Goal: Submit feedback/report problem: Submit feedback/report problem

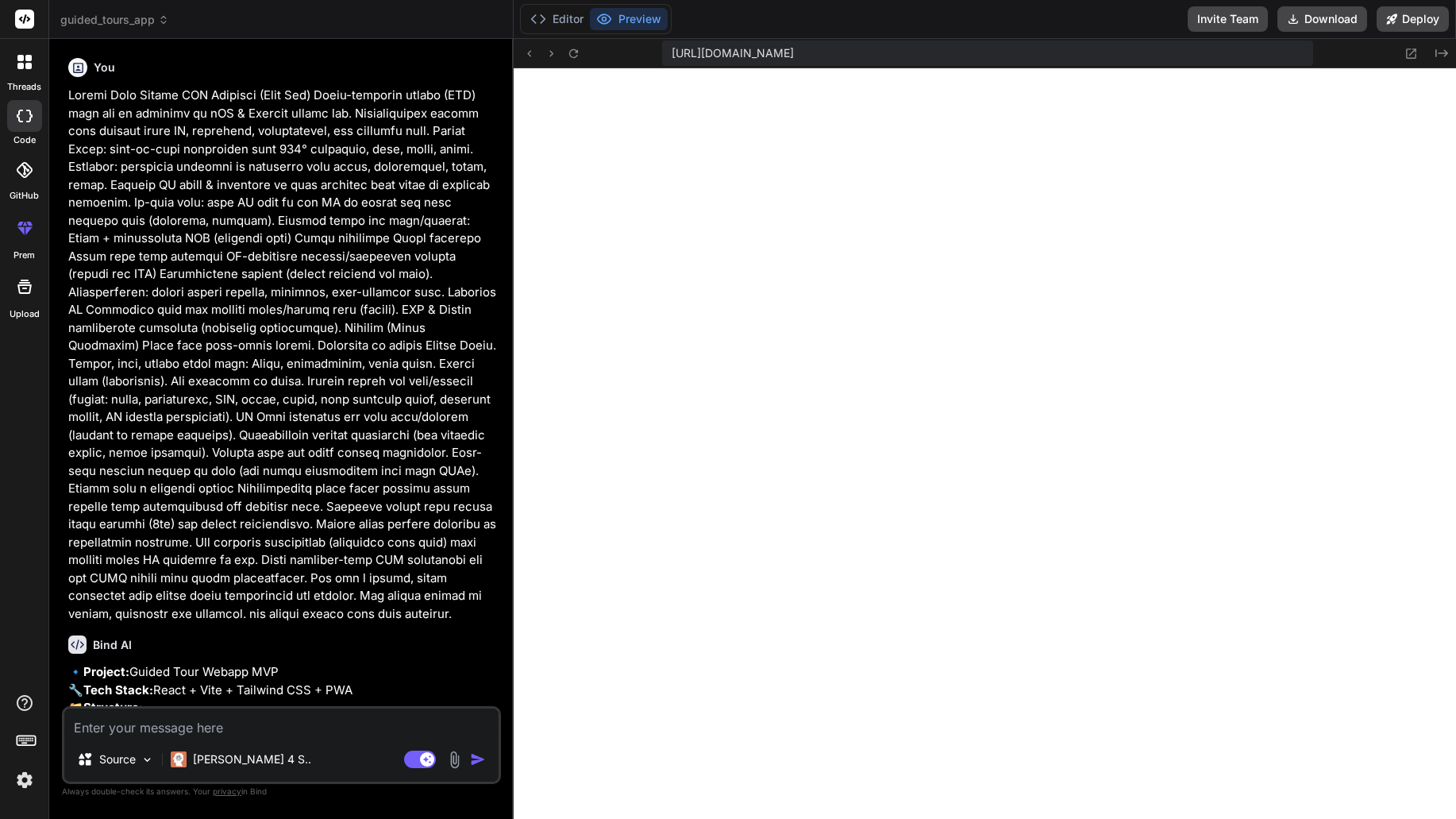
scroll to position [4103, 0]
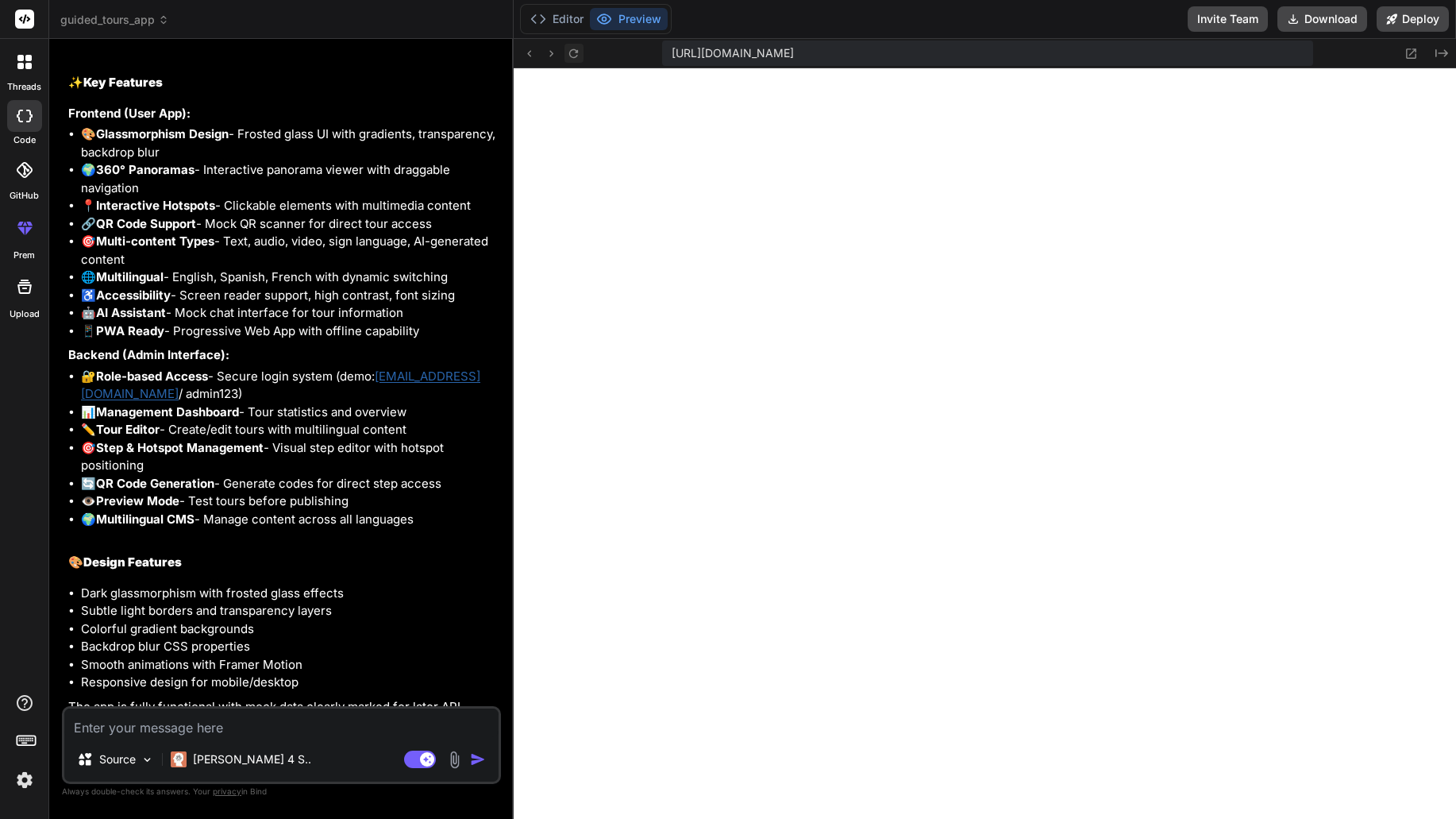
click at [575, 49] on icon at bounding box center [573, 52] width 9 height 9
click at [554, 16] on button "Editor" at bounding box center [557, 18] width 66 height 22
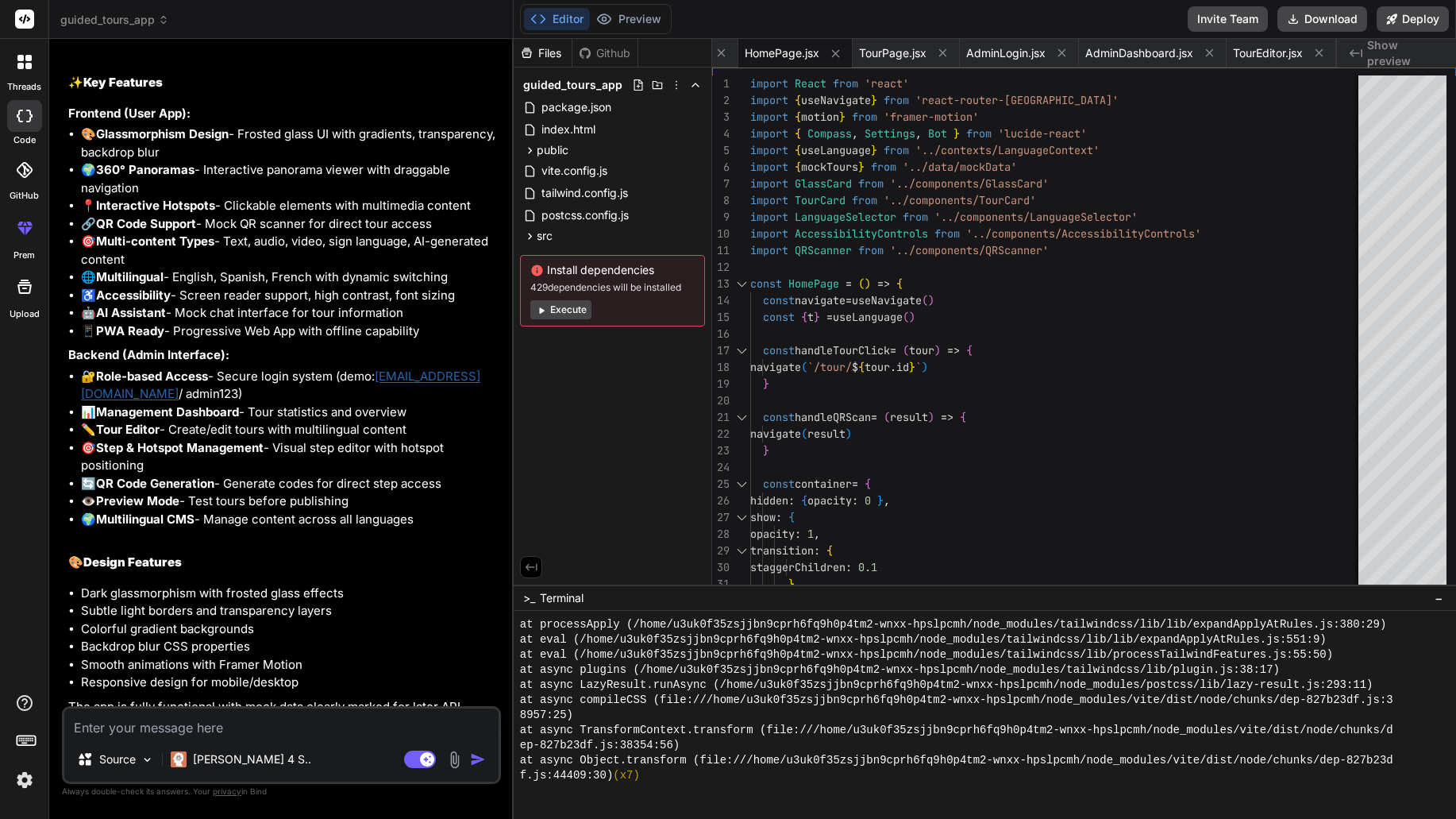
scroll to position [1936, 0]
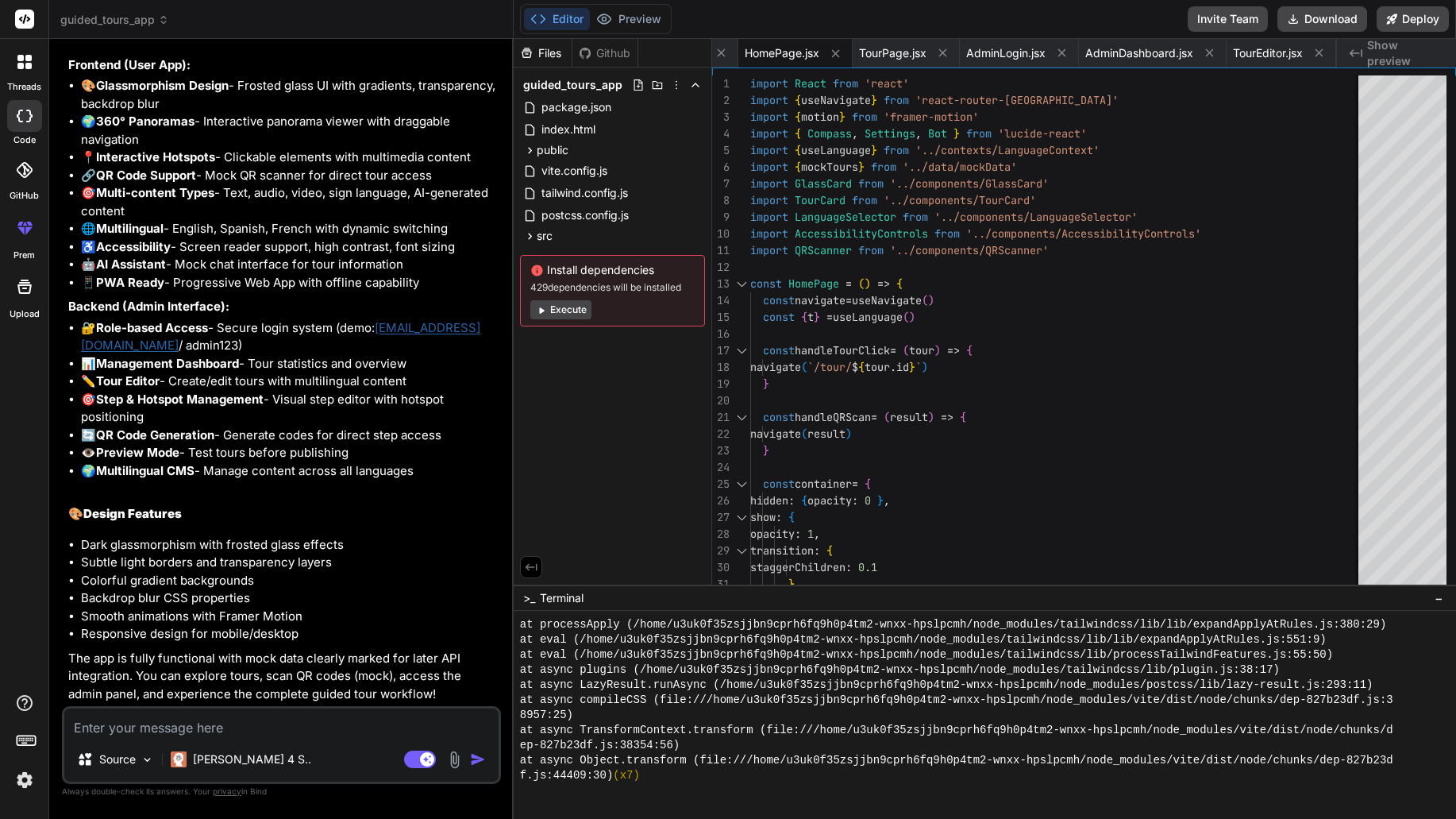
click at [249, 730] on textarea at bounding box center [282, 723] width 434 height 29
type textarea "p"
type textarea "x"
type textarea "pl"
type textarea "x"
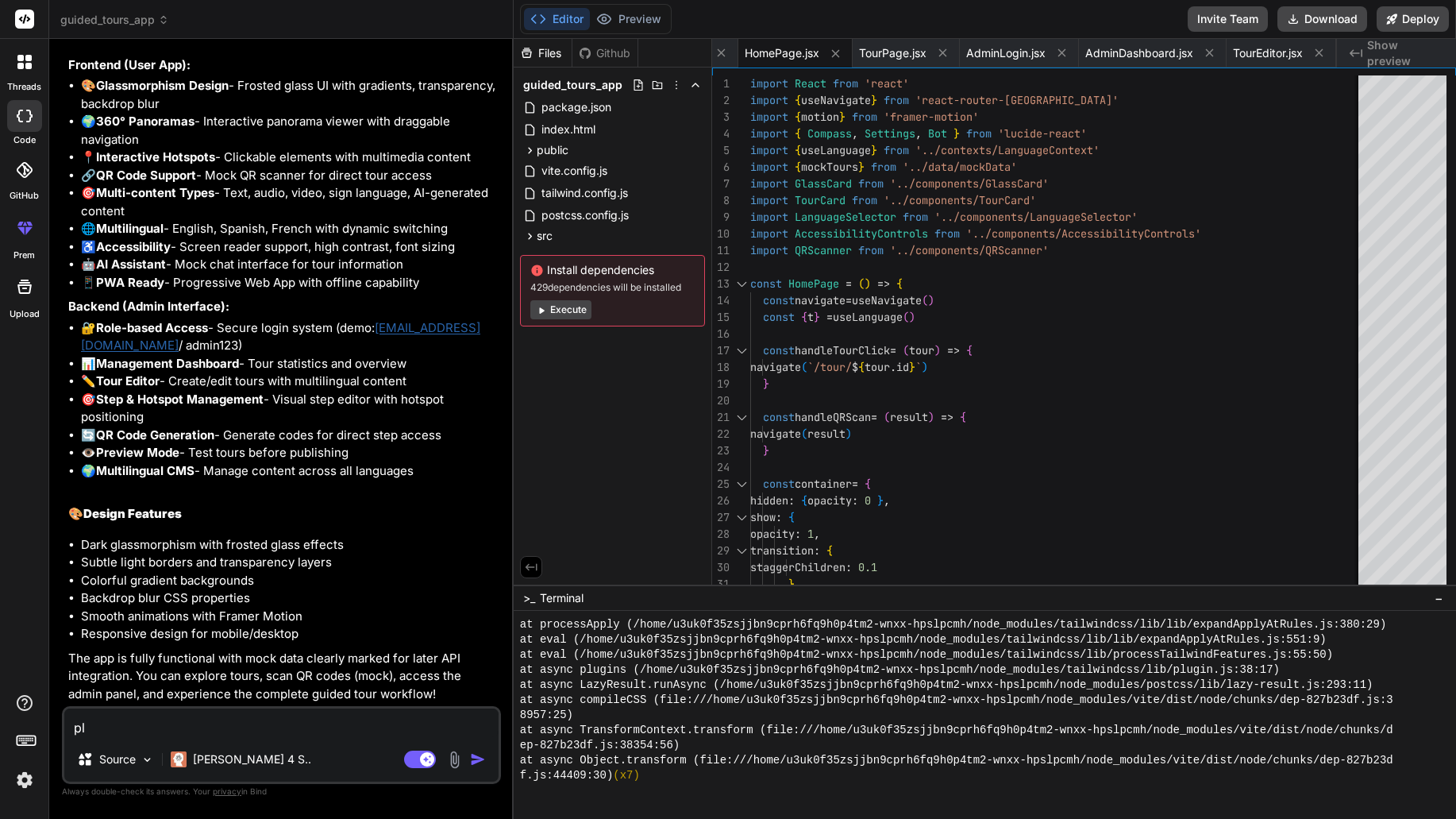
type textarea "ple"
type textarea "x"
type textarea "plea"
type textarea "x"
type textarea "pleas"
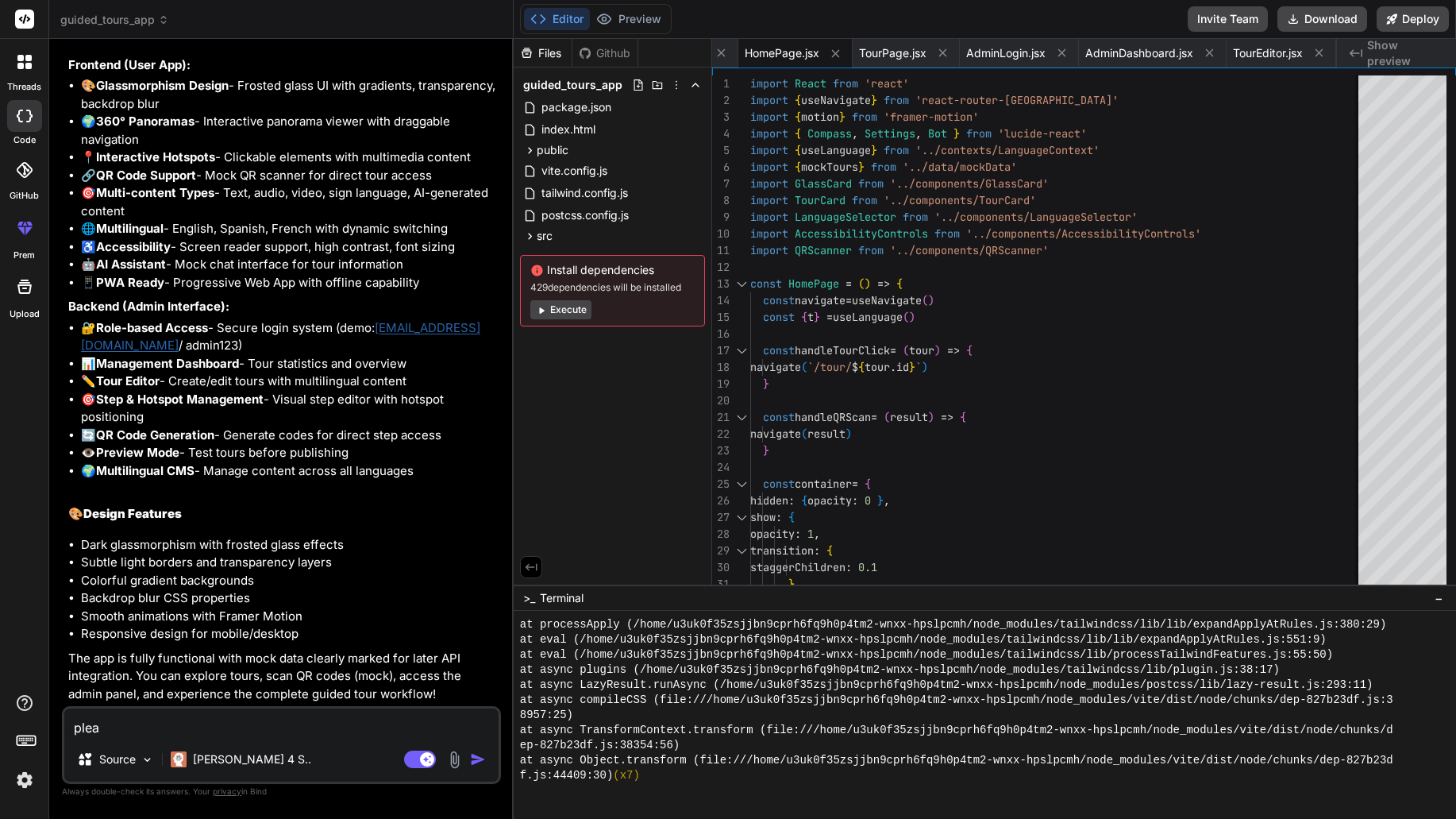
type textarea "x"
type textarea "please"
type textarea "x"
type textarea "please,"
type textarea "x"
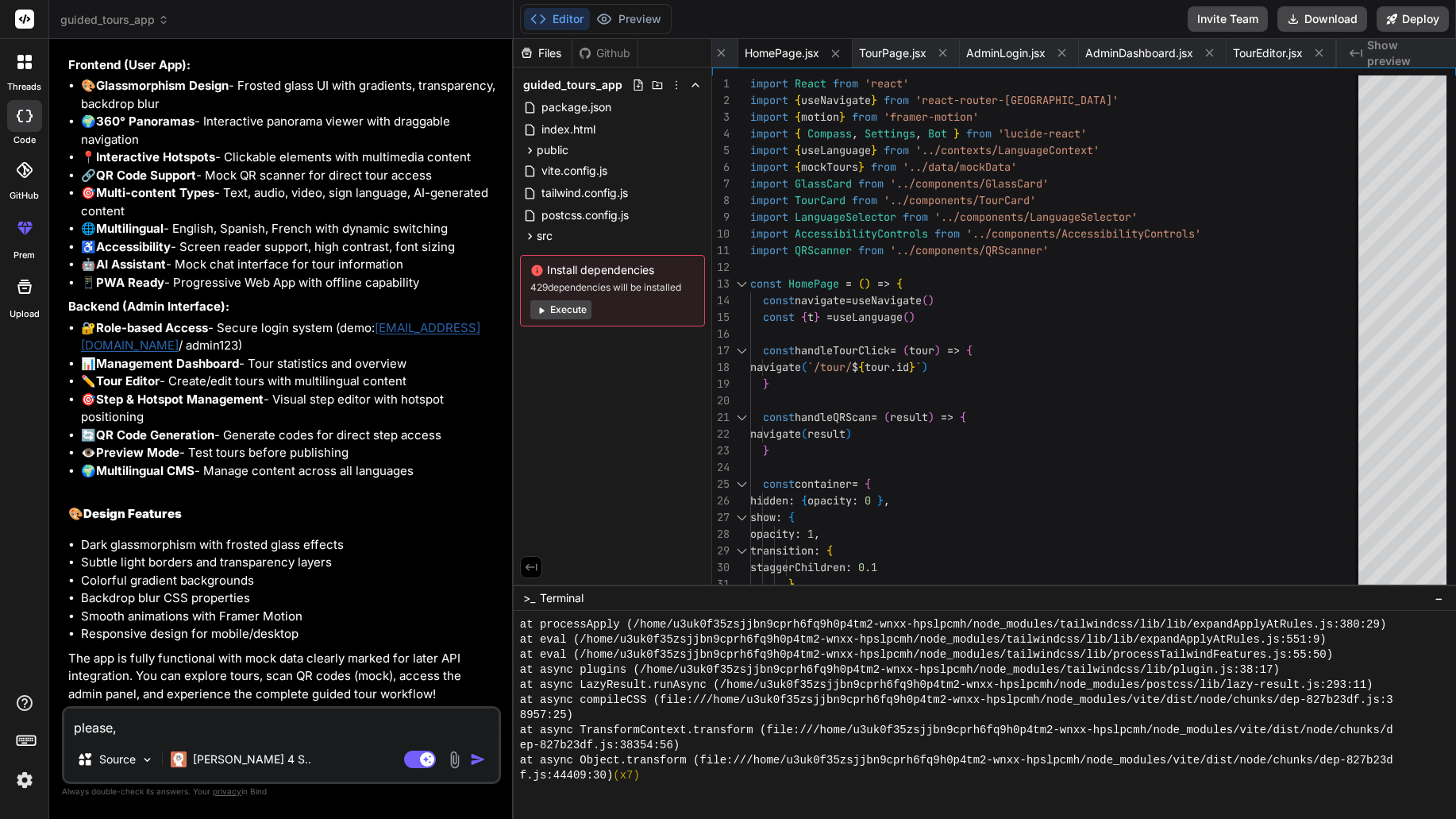
type textarea "please,"
type textarea "x"
type textarea "please, c"
type textarea "x"
type textarea "please, ch"
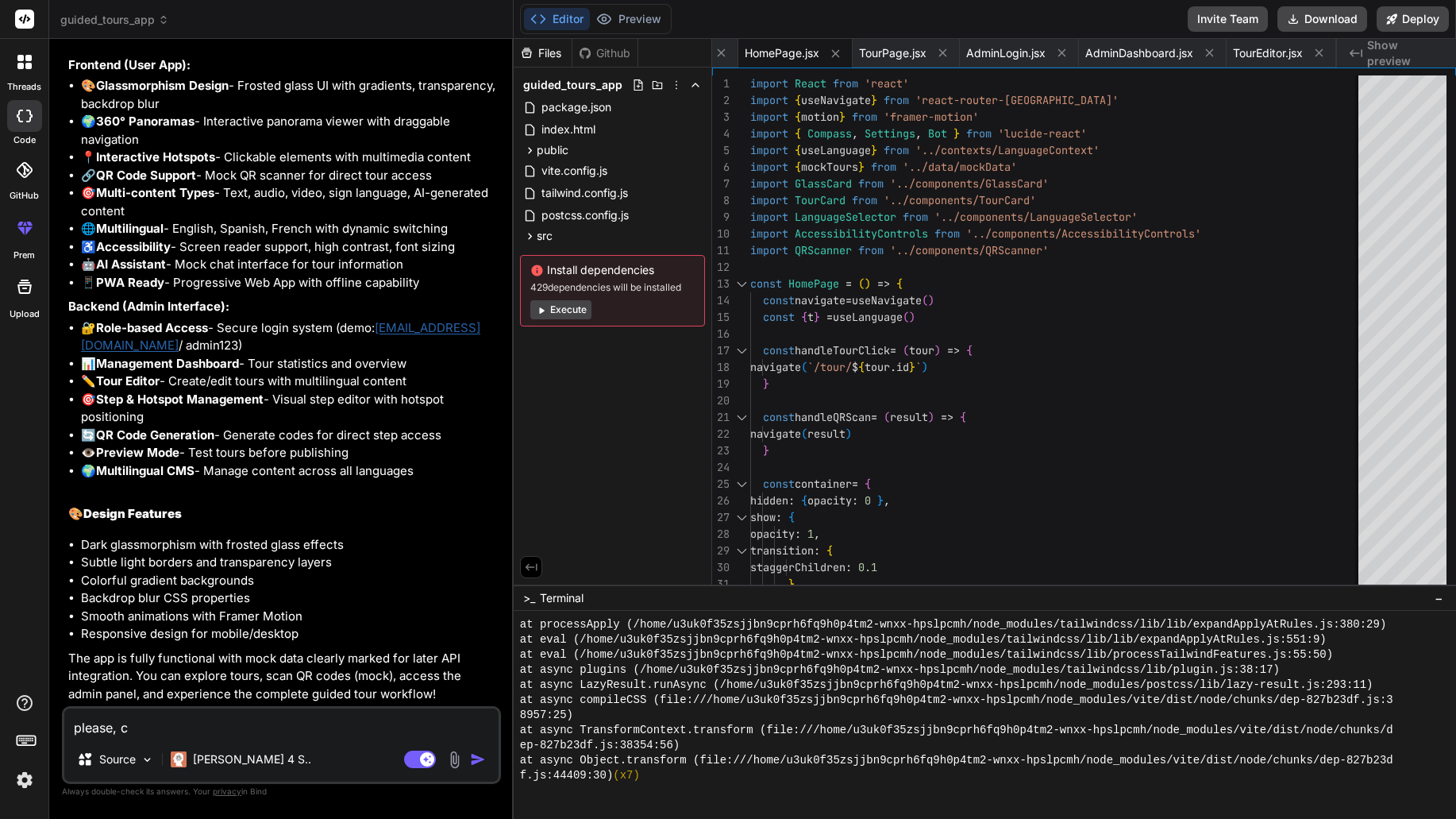
type textarea "x"
type textarea "please, che"
type textarea "x"
type textarea "please, chec"
type textarea "x"
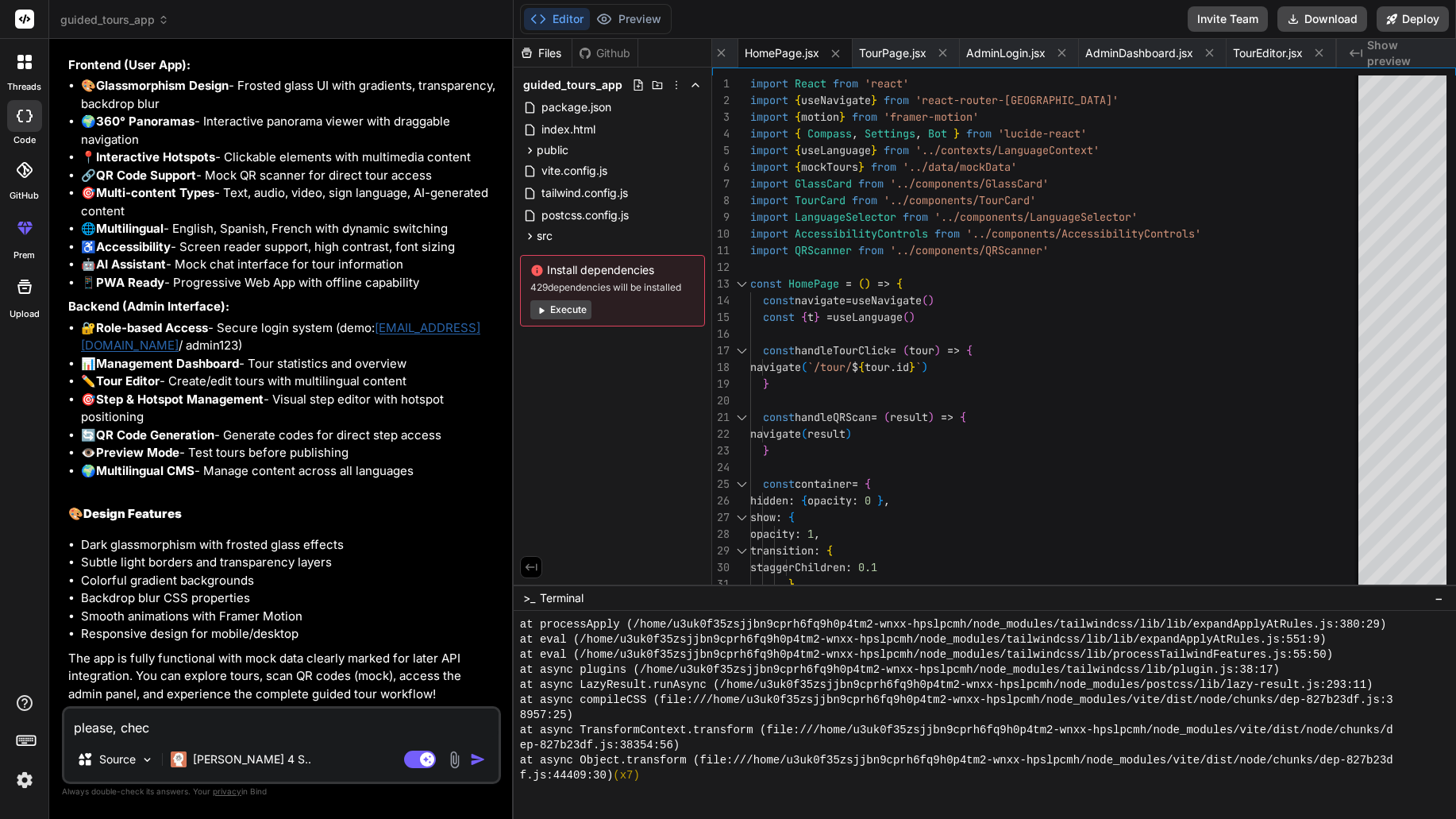
type textarea "please, check"
type textarea "x"
type textarea "please, check"
type textarea "x"
type textarea "please, check i"
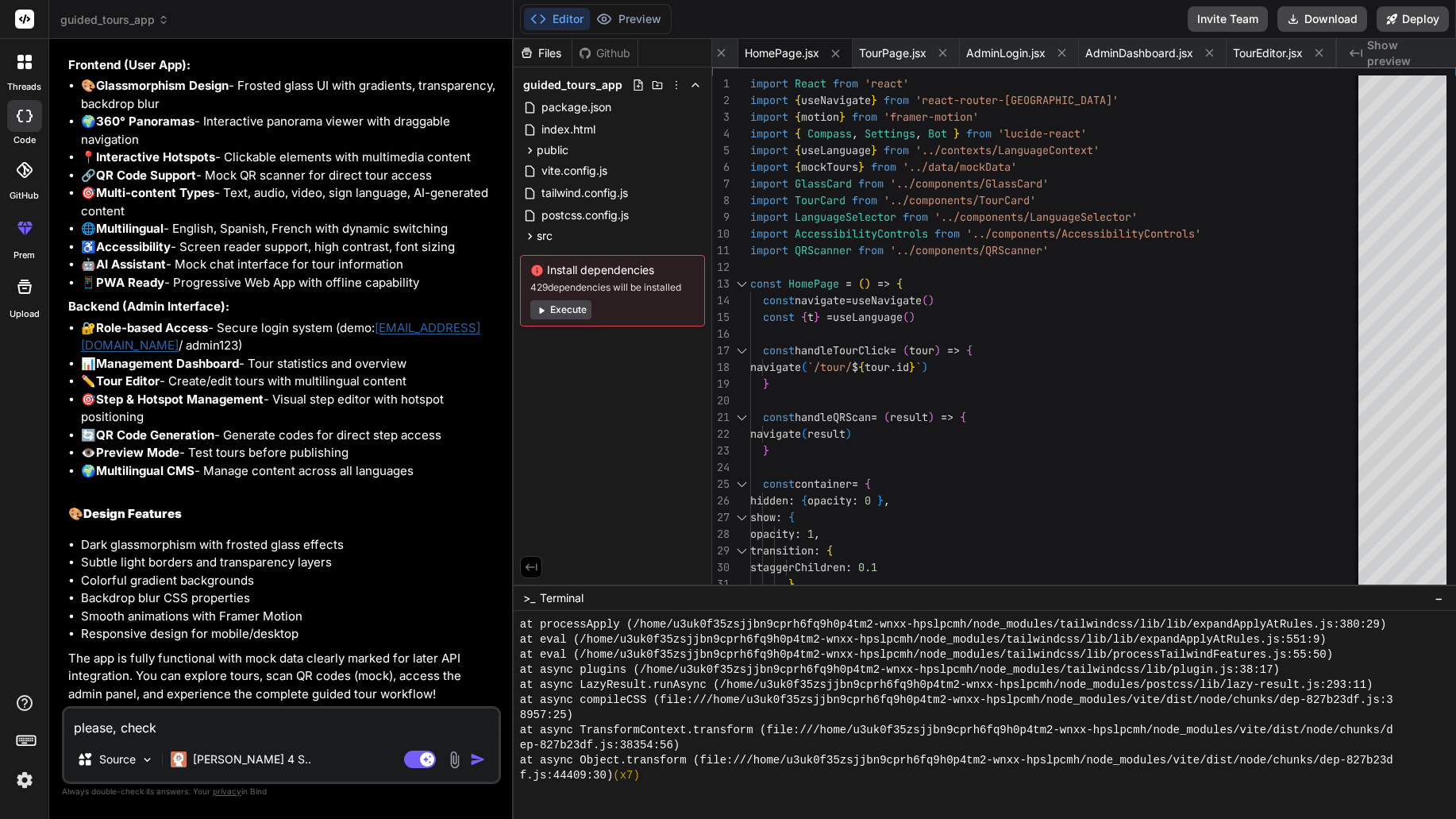
type textarea "x"
type textarea "please, check it"
type textarea "x"
type textarea "please, check it"
type textarea "x"
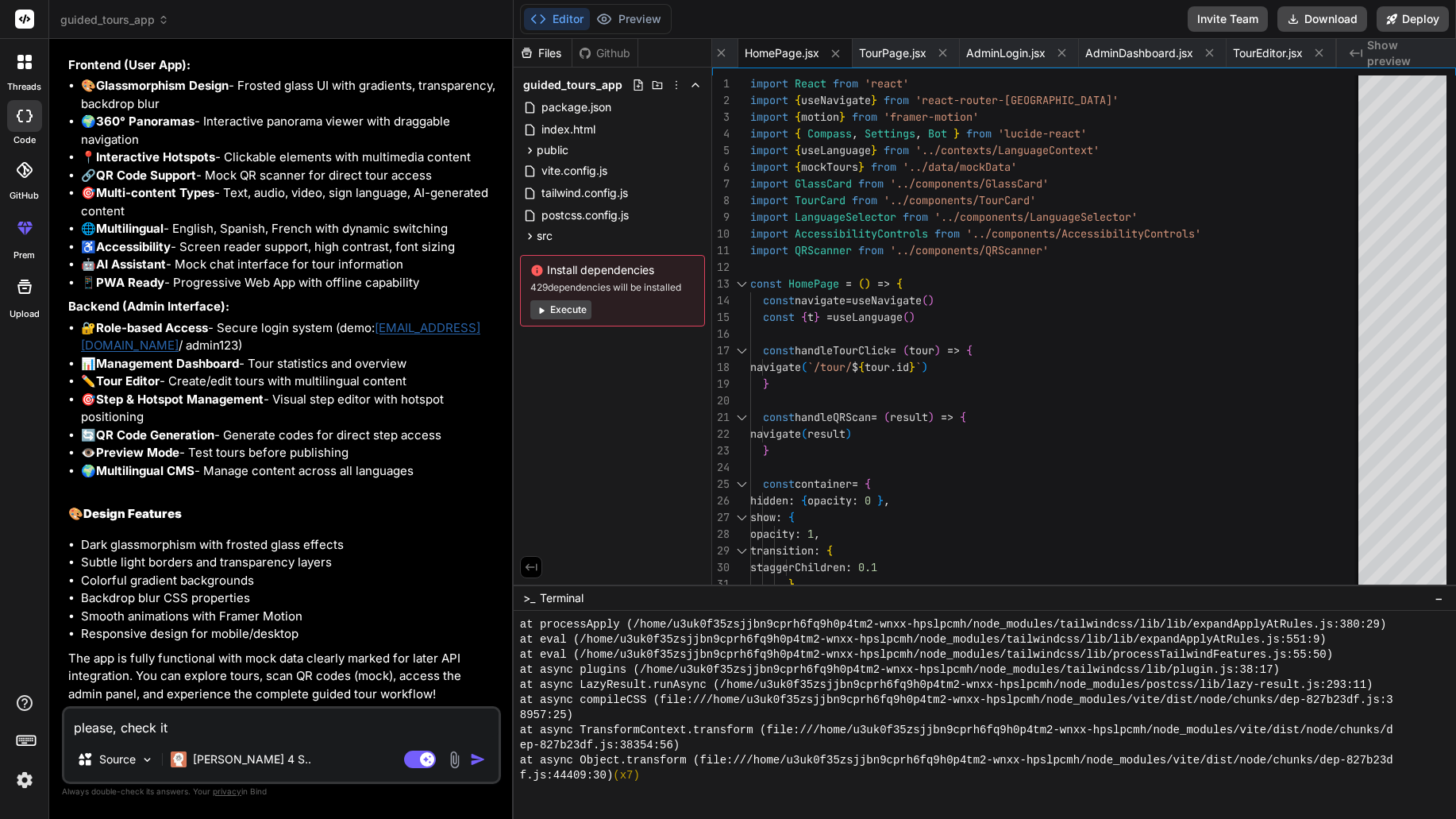
type textarea "please, check it c"
type textarea "x"
type textarea "please, check it ca"
type textarea "x"
type textarea "please, check it car"
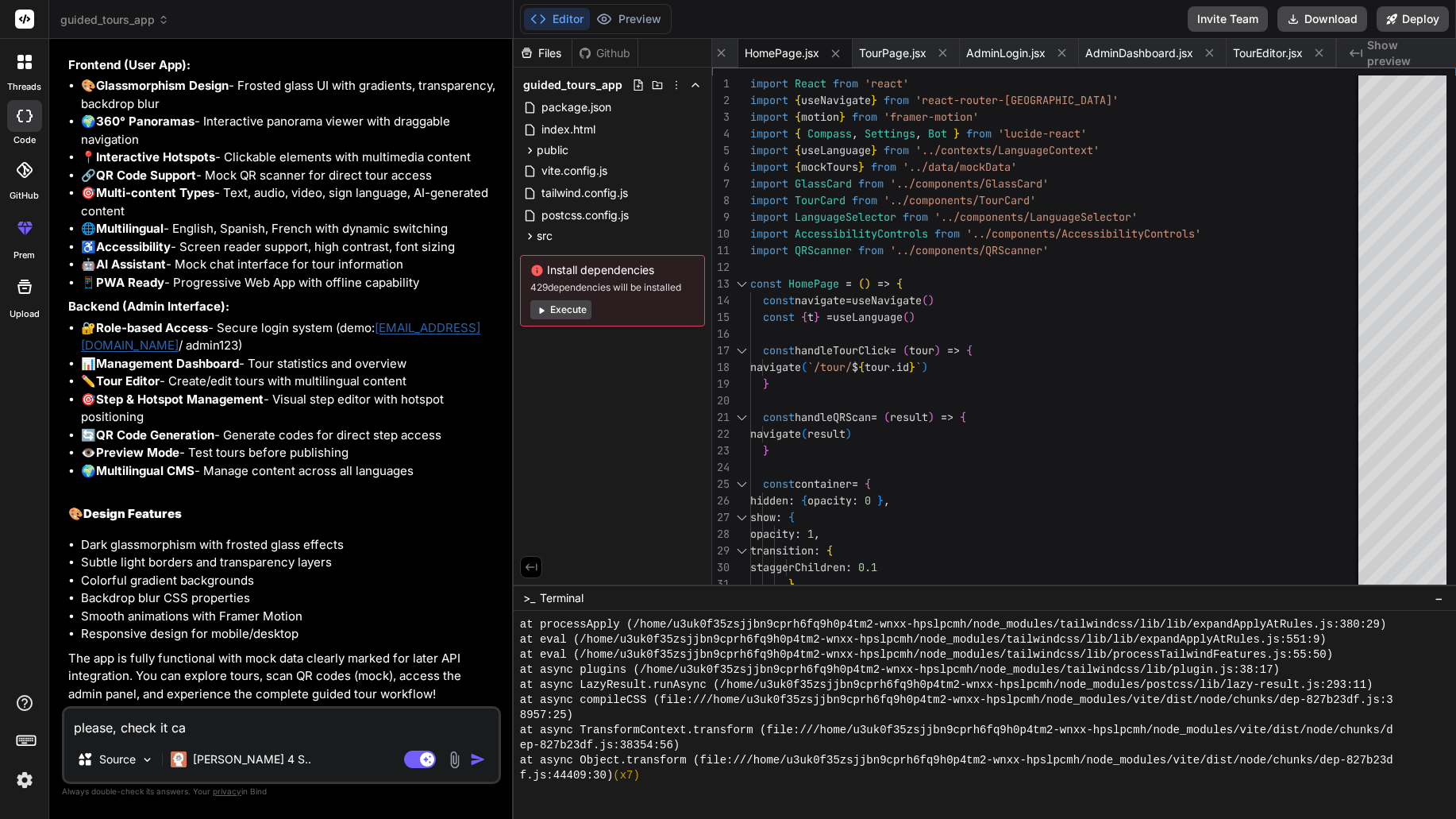
type textarea "x"
type textarea "please, check it care"
type textarea "x"
type textarea "please, check it caref"
type textarea "x"
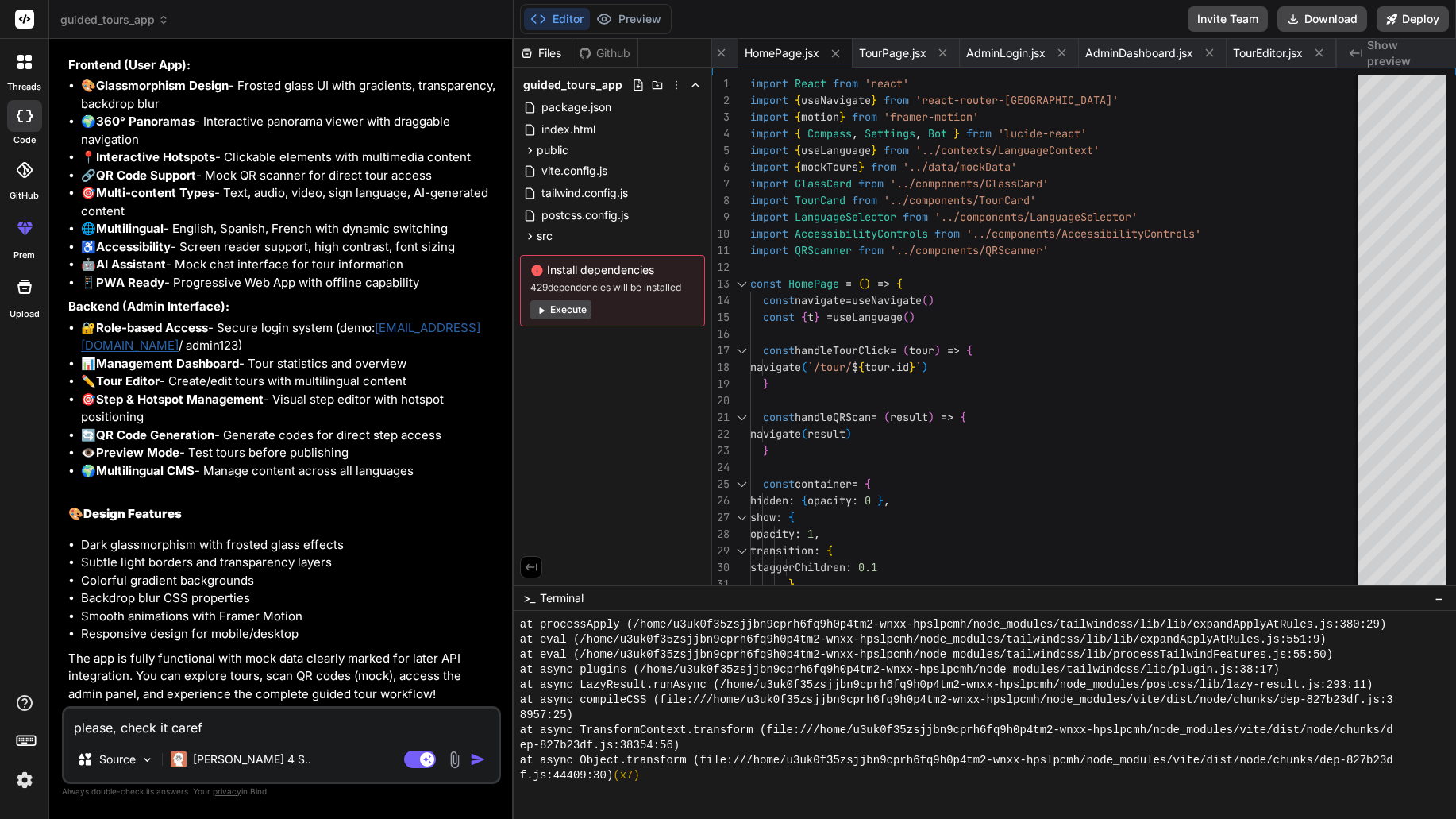
type textarea "please, check it carefu"
type textarea "x"
type textarea "please, check it careful"
type textarea "x"
type textarea "please, check it carefull"
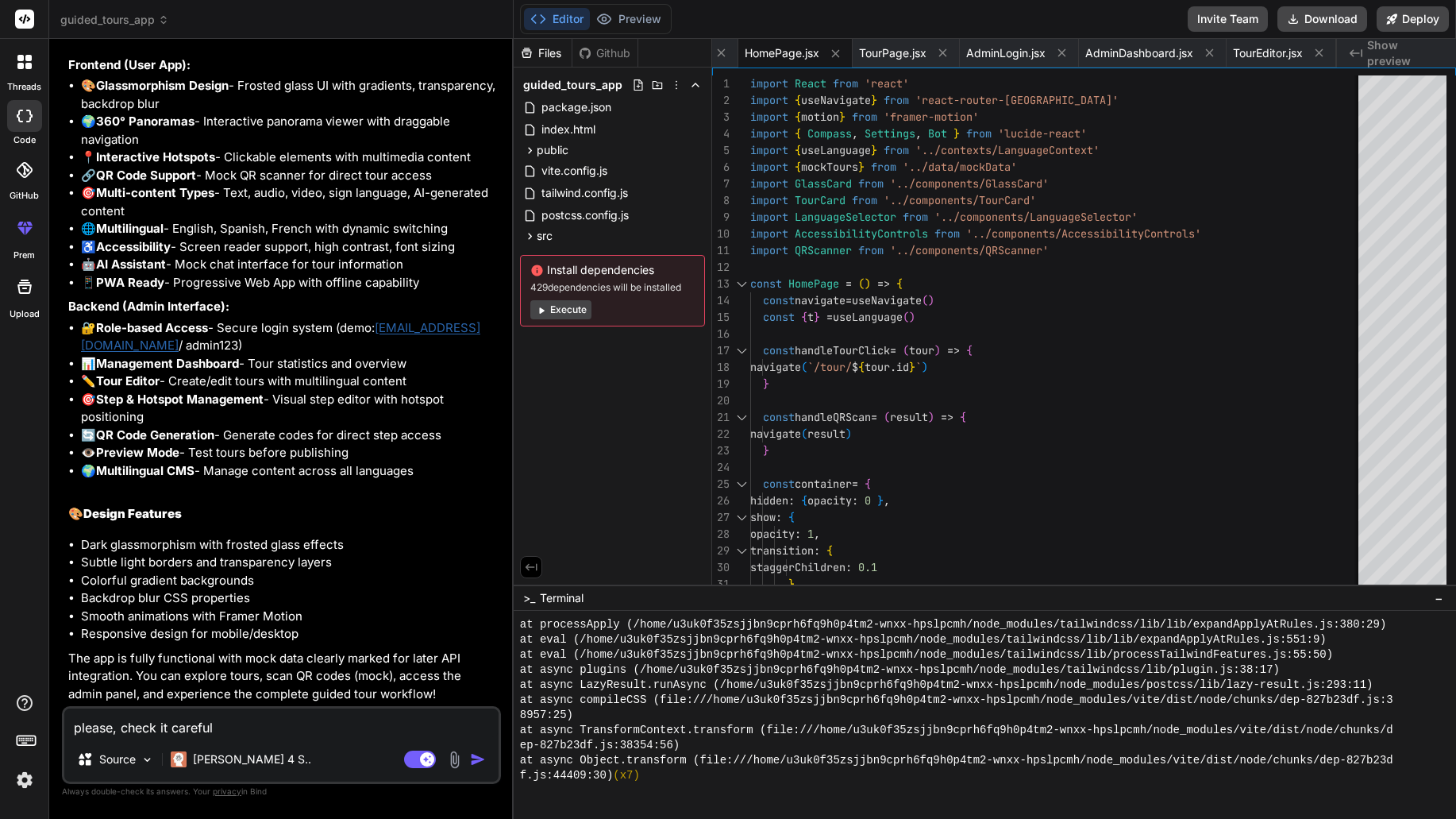
type textarea "x"
type textarea "please, check it carefully"
type textarea "x"
type textarea "please, check it carefully"
type textarea "x"
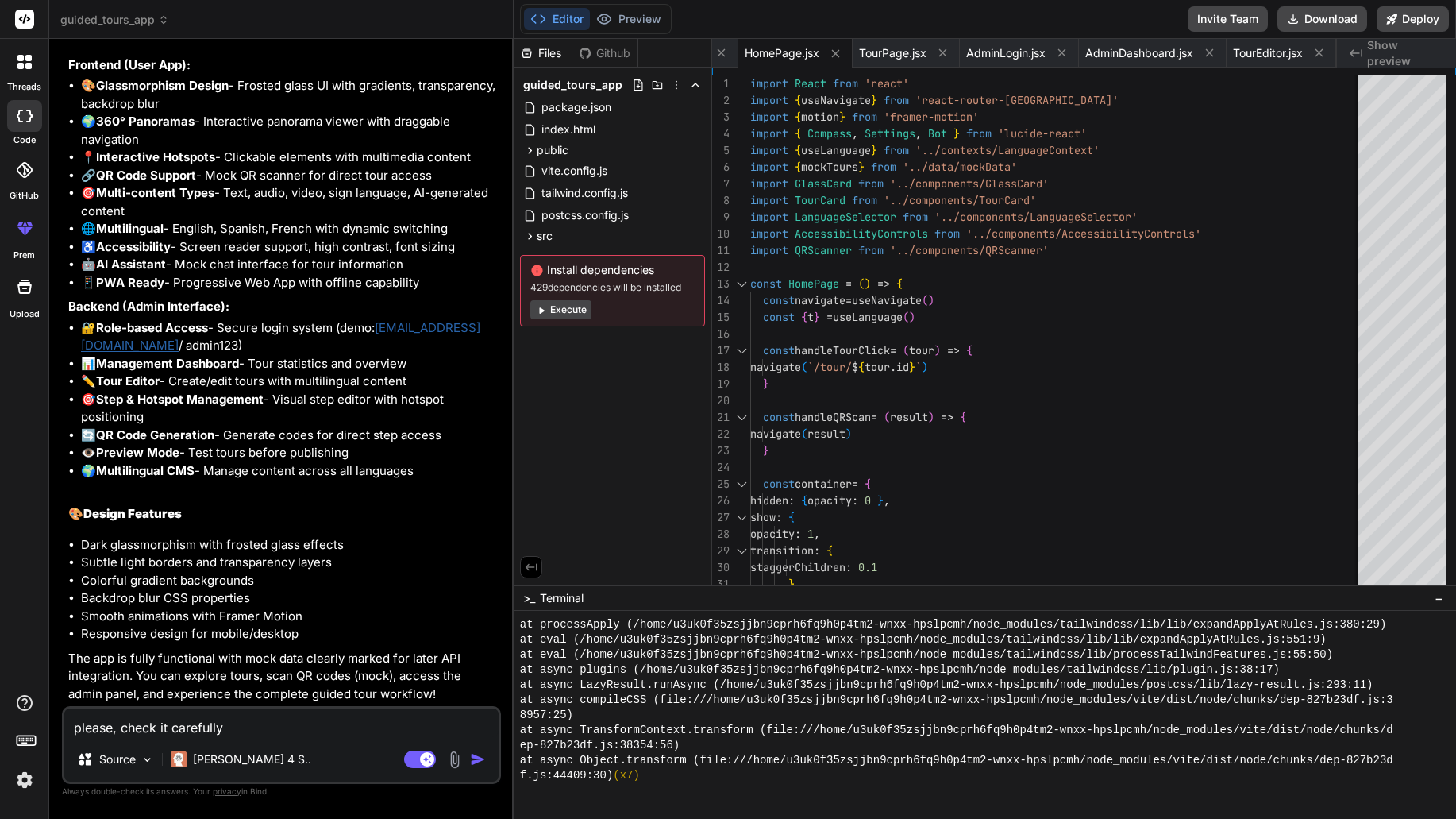
type textarea "please, check it carefully a"
type textarea "x"
type textarea "please, check it carefully ag"
type textarea "x"
type textarea "please, check it carefully aga"
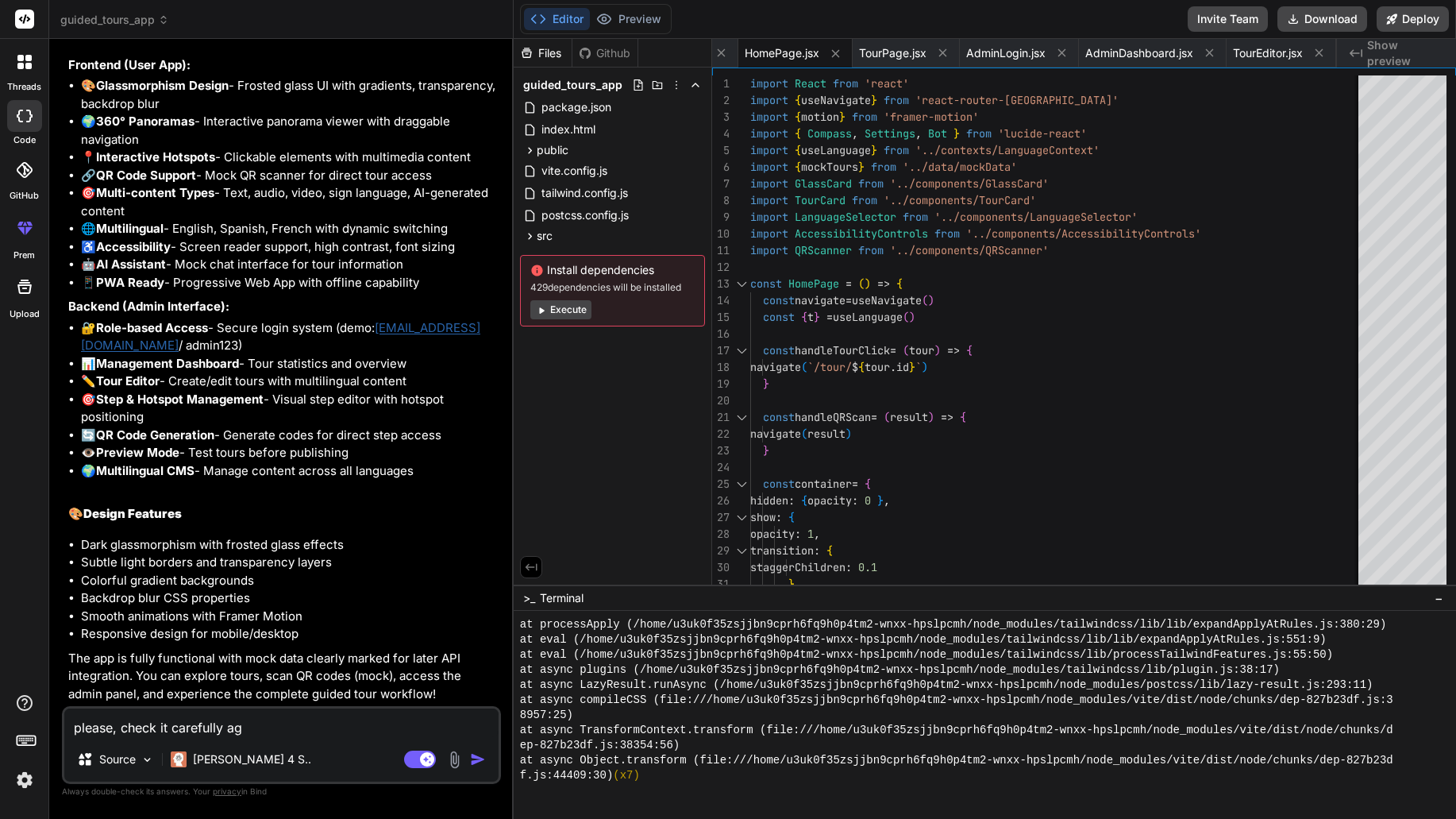
type textarea "x"
type textarea "please, check it carefully agai"
type textarea "x"
type textarea "please, check it carefully again"
type textarea "x"
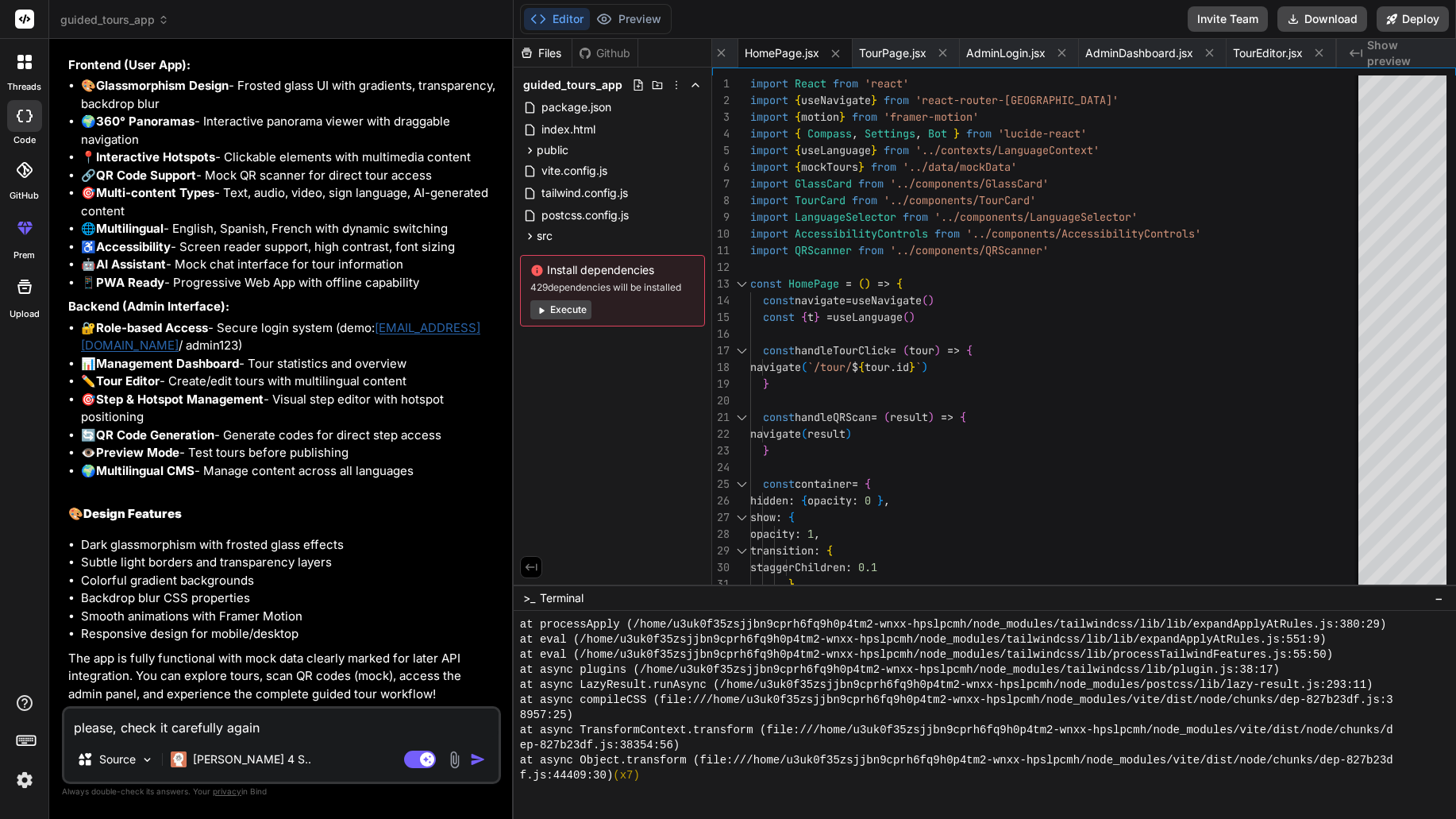
type textarea "please, check it carefully again,"
type textarea "x"
type textarea "please, check it carefully again,"
type textarea "x"
type textarea "please, check it carefully again, i"
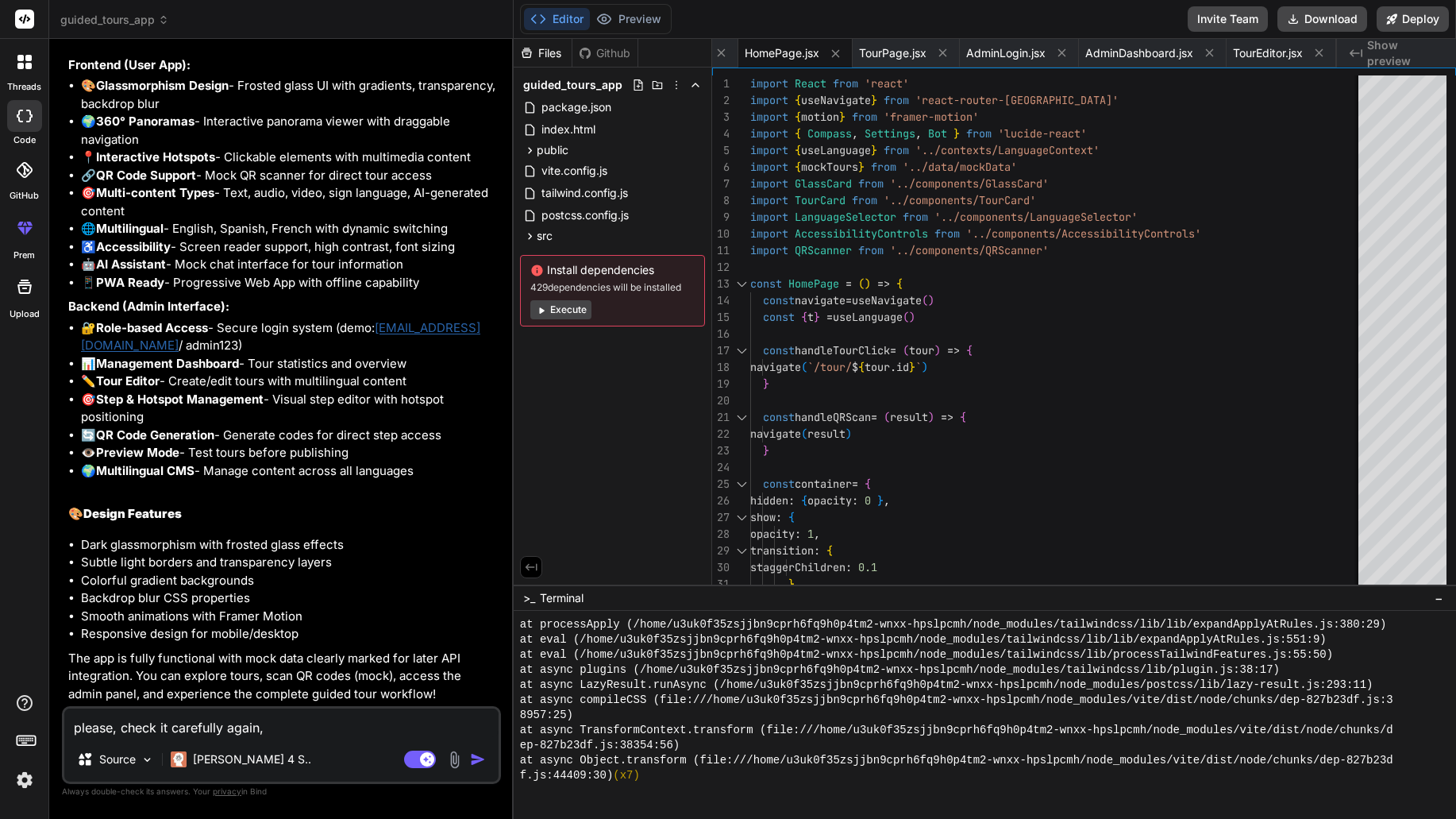
type textarea "x"
type textarea "please, check it carefully again, it"
type textarea "x"
type textarea "please, check it carefully again, it"
type textarea "x"
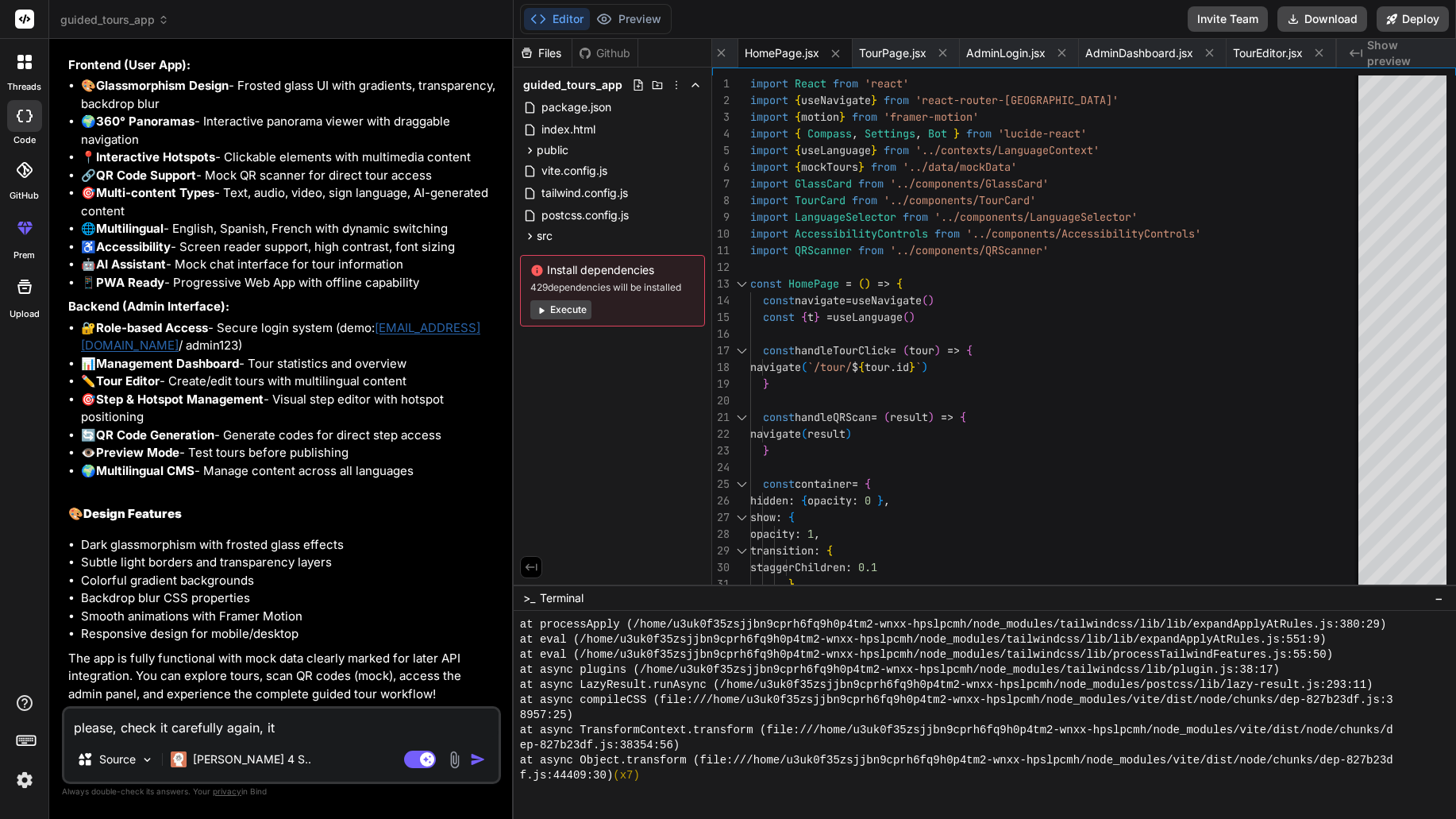
type textarea "please, check it carefully again, it d"
type textarea "x"
type textarea "please, check it carefully again, it do"
type textarea "x"
type textarea "please, check it carefully again, it doe"
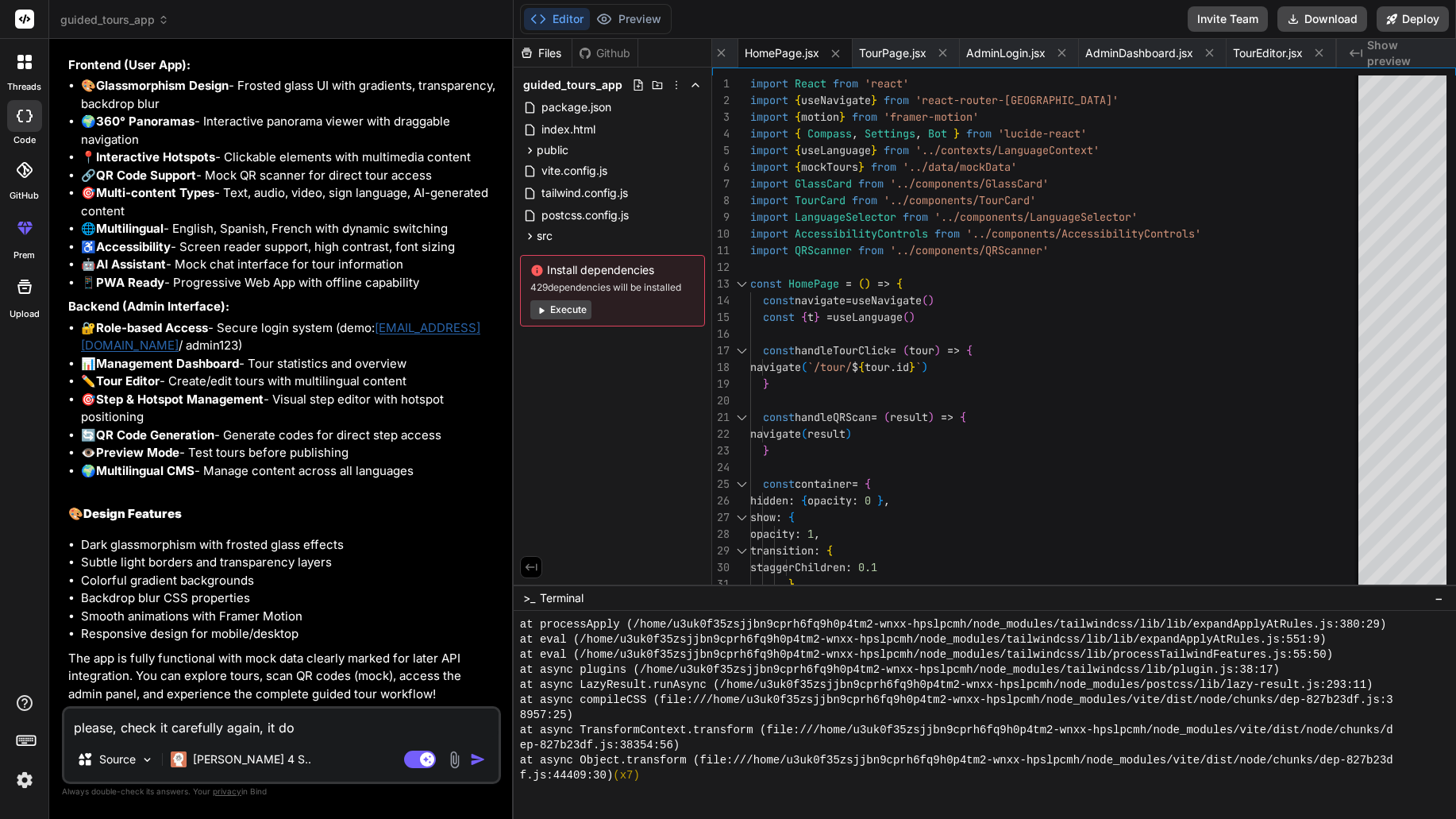
type textarea "x"
type textarea "please, check it carefully again, it does"
type textarea "x"
type textarea "please, check it carefully again, it does"
type textarea "x"
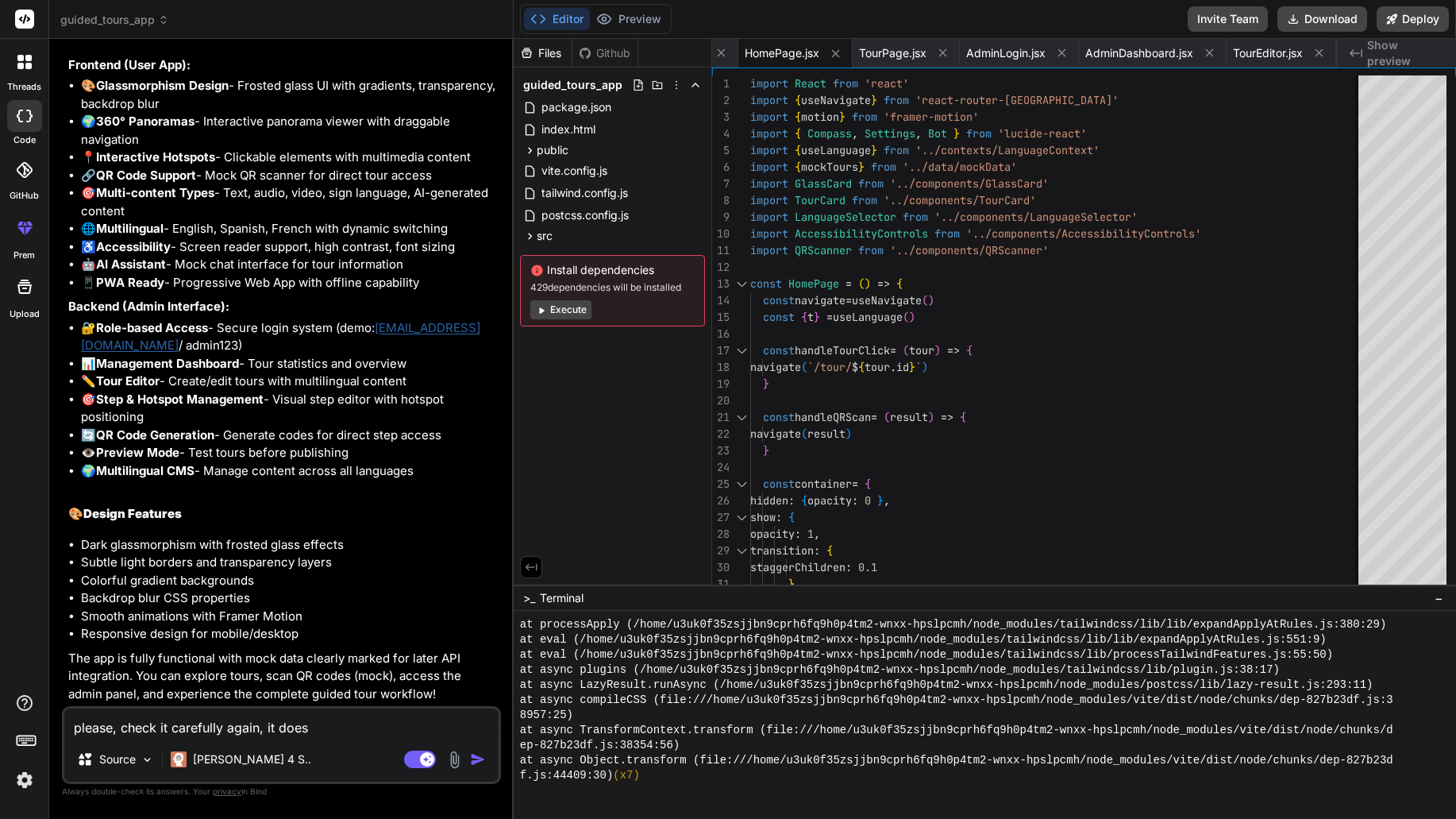
type textarea "please, check it carefully again, it does n"
type textarea "x"
type textarea "please, check it carefully again, it does no"
type textarea "x"
type textarea "please, check it carefully again, it does now"
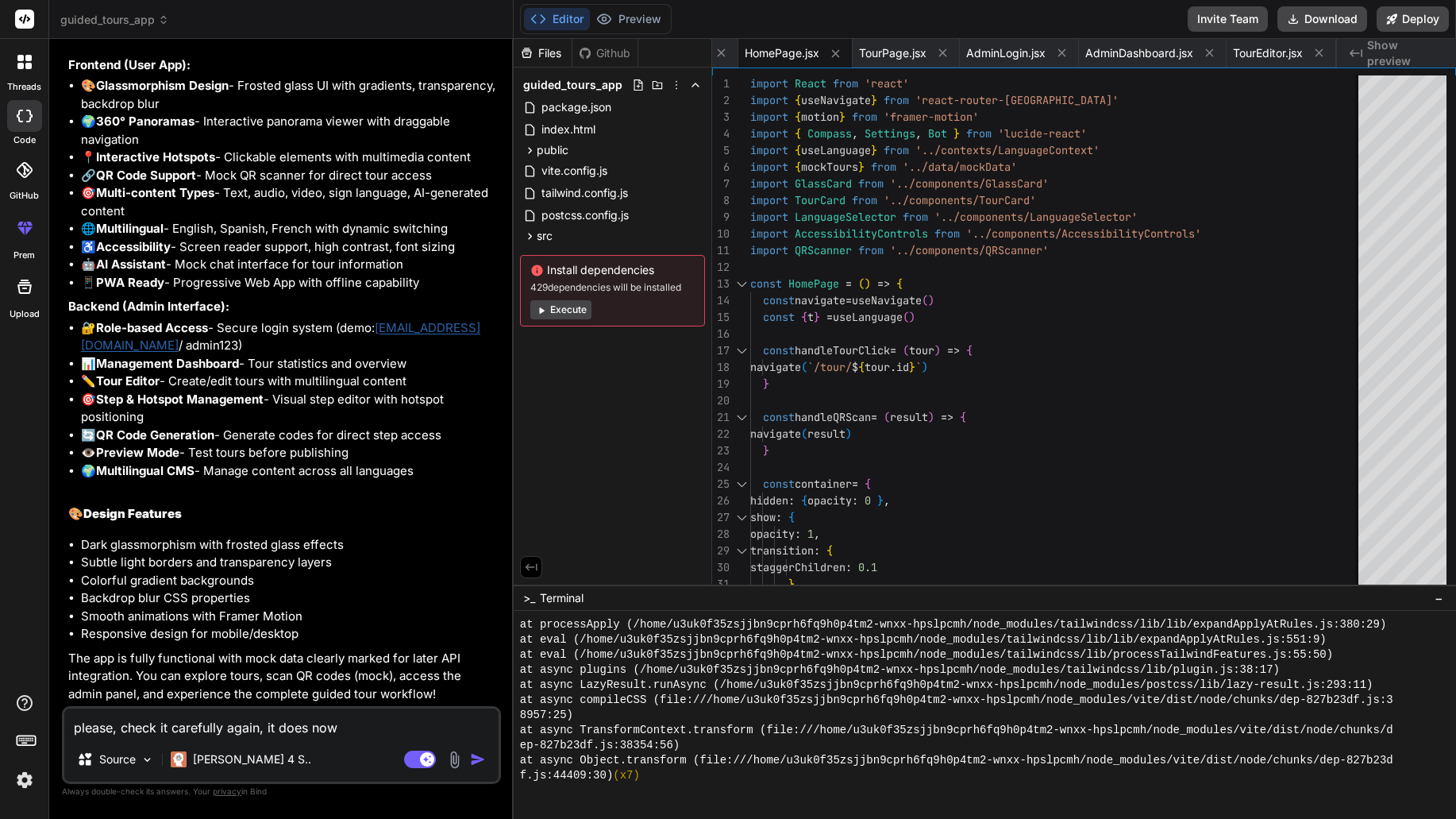
type textarea "x"
type textarea "please, check it carefully again, it does no"
type textarea "x"
type textarea "please, check it carefully again, it does not"
type textarea "x"
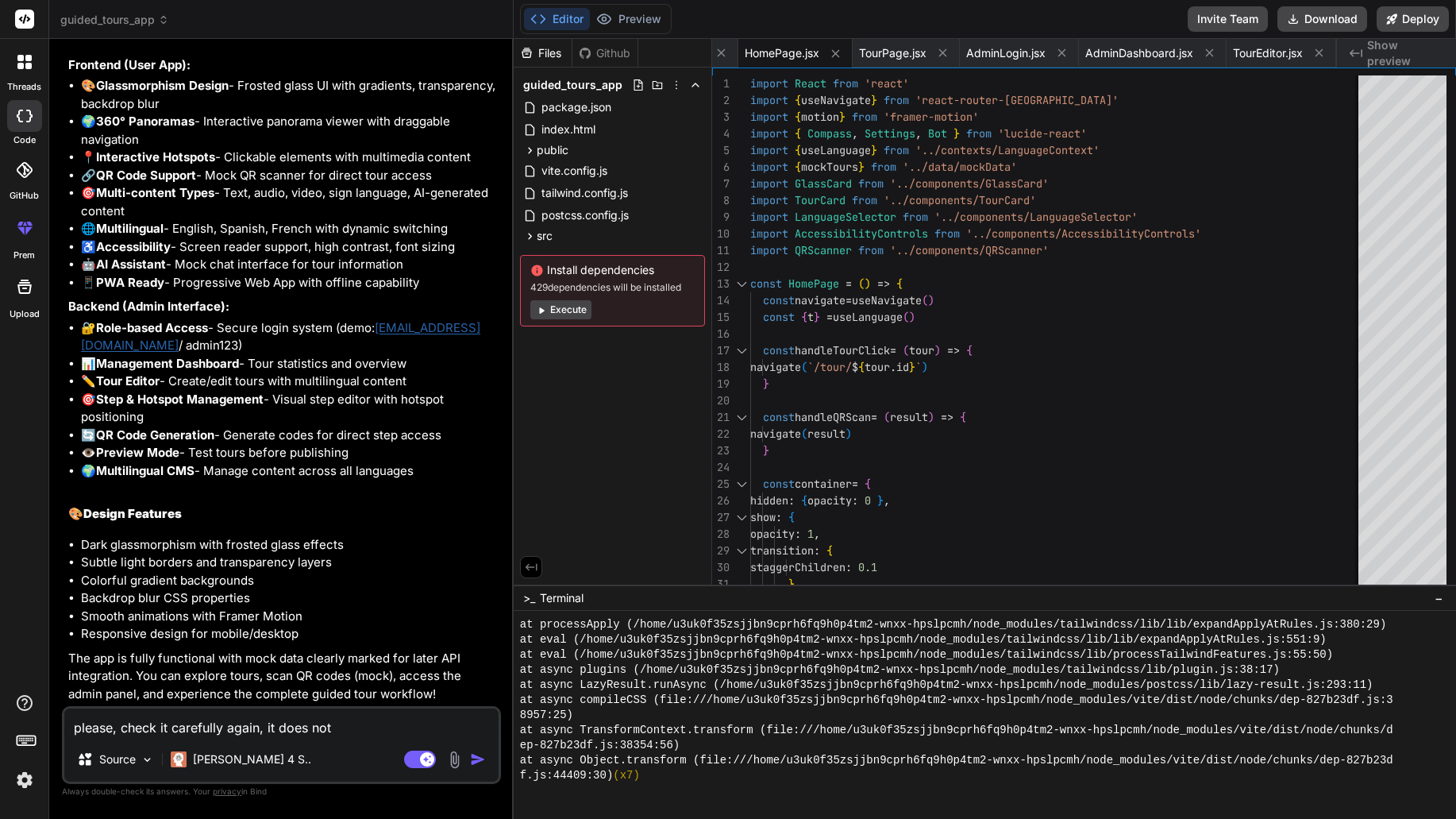
type textarea "please, check it carefully again, it does not"
type textarea "x"
type textarea "please, check it carefully again, it does not w"
type textarea "x"
type textarea "please, check it carefully again, it does not wo"
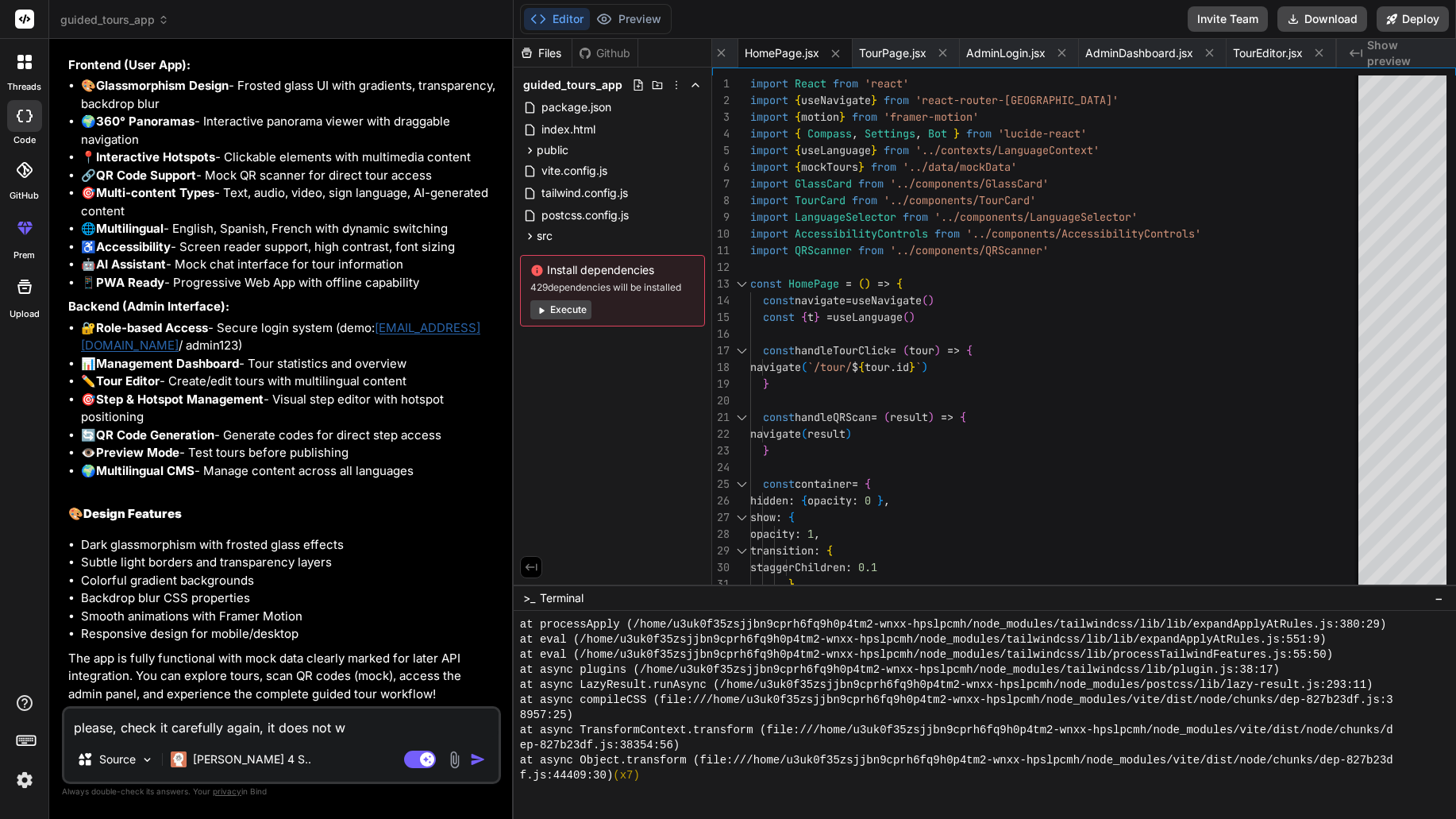
type textarea "x"
type textarea "please, check it carefully again, it does not wor"
type textarea "x"
type textarea "please, check it carefully again, it does not work"
type textarea "x"
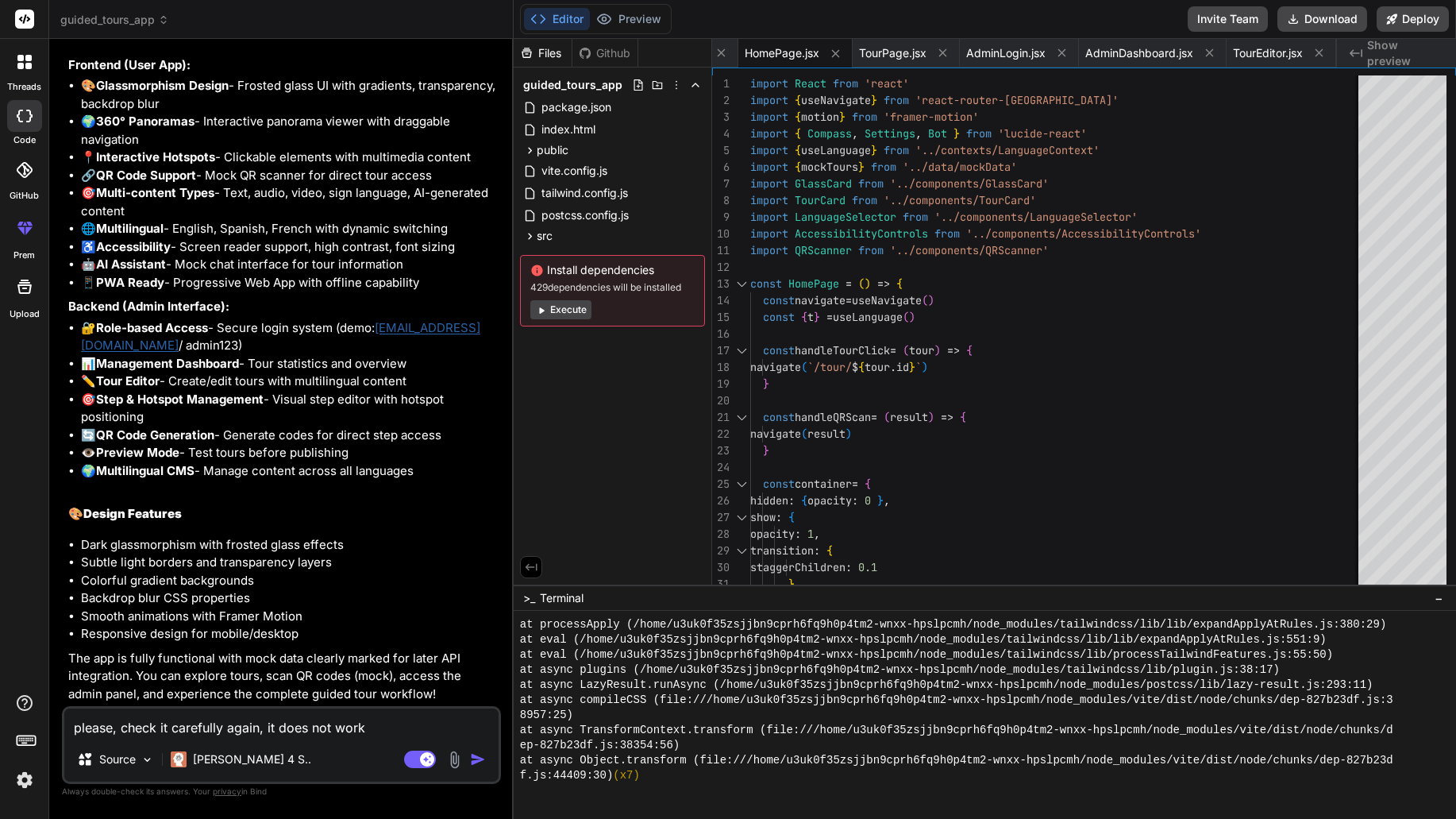
type textarea "please, check it carefully again, it does not work,"
type textarea "x"
type textarea "please, check it carefully again, it does not work,"
type textarea "x"
type textarea "please, check it carefully again, it does not work,"
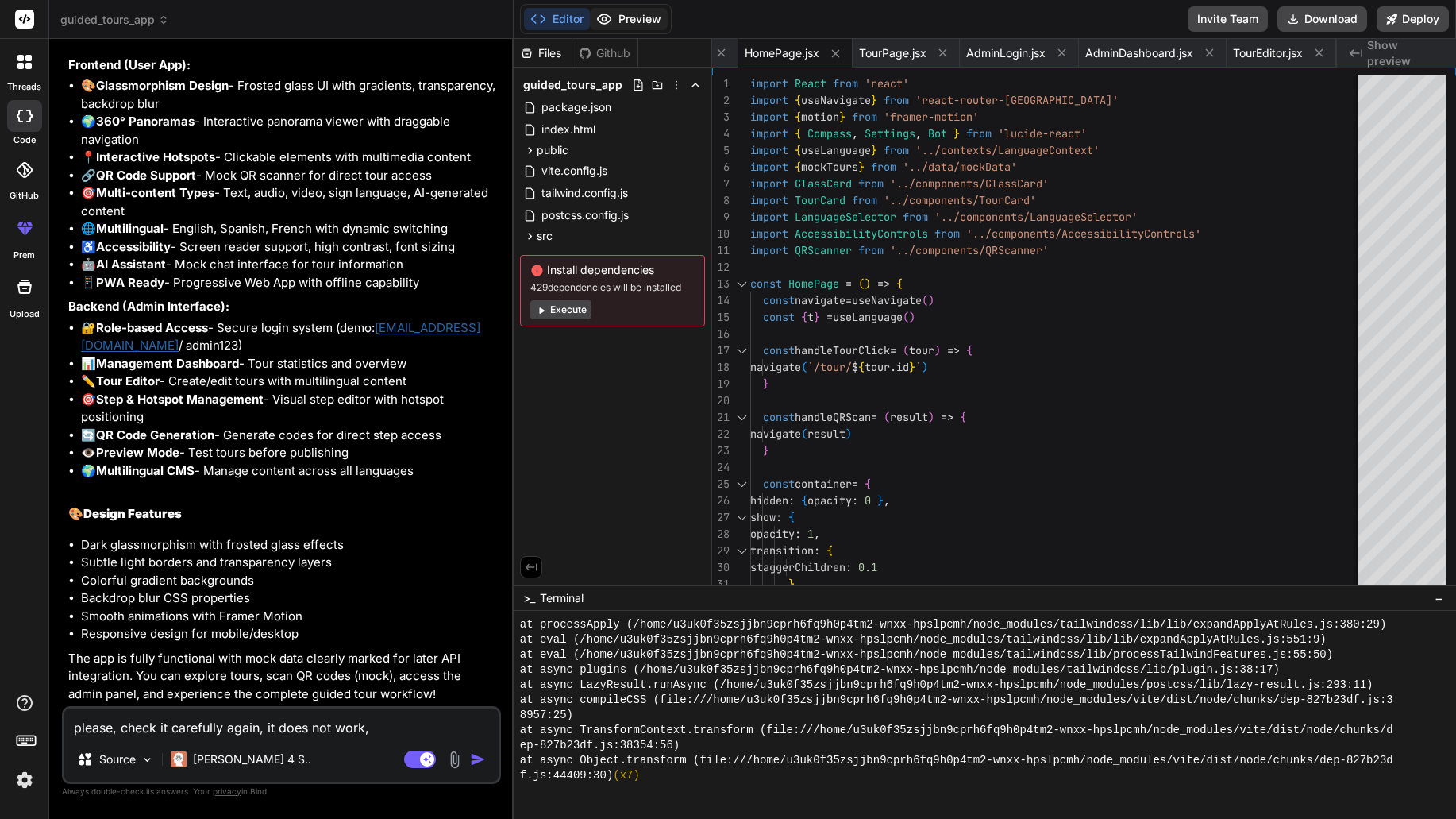
click at [626, 10] on button "Preview" at bounding box center [628, 18] width 78 height 22
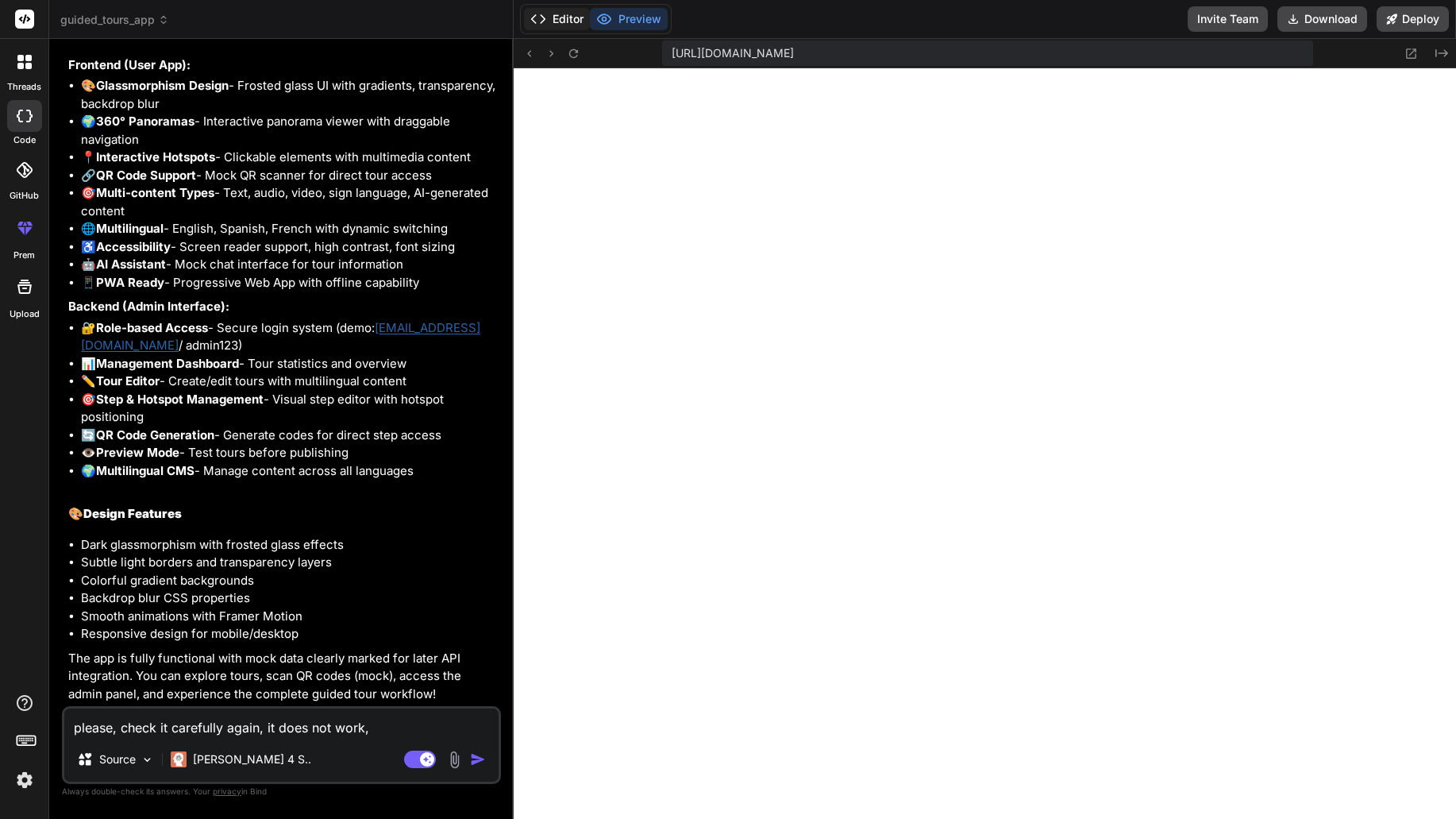
click at [563, 15] on button "Editor" at bounding box center [557, 18] width 66 height 22
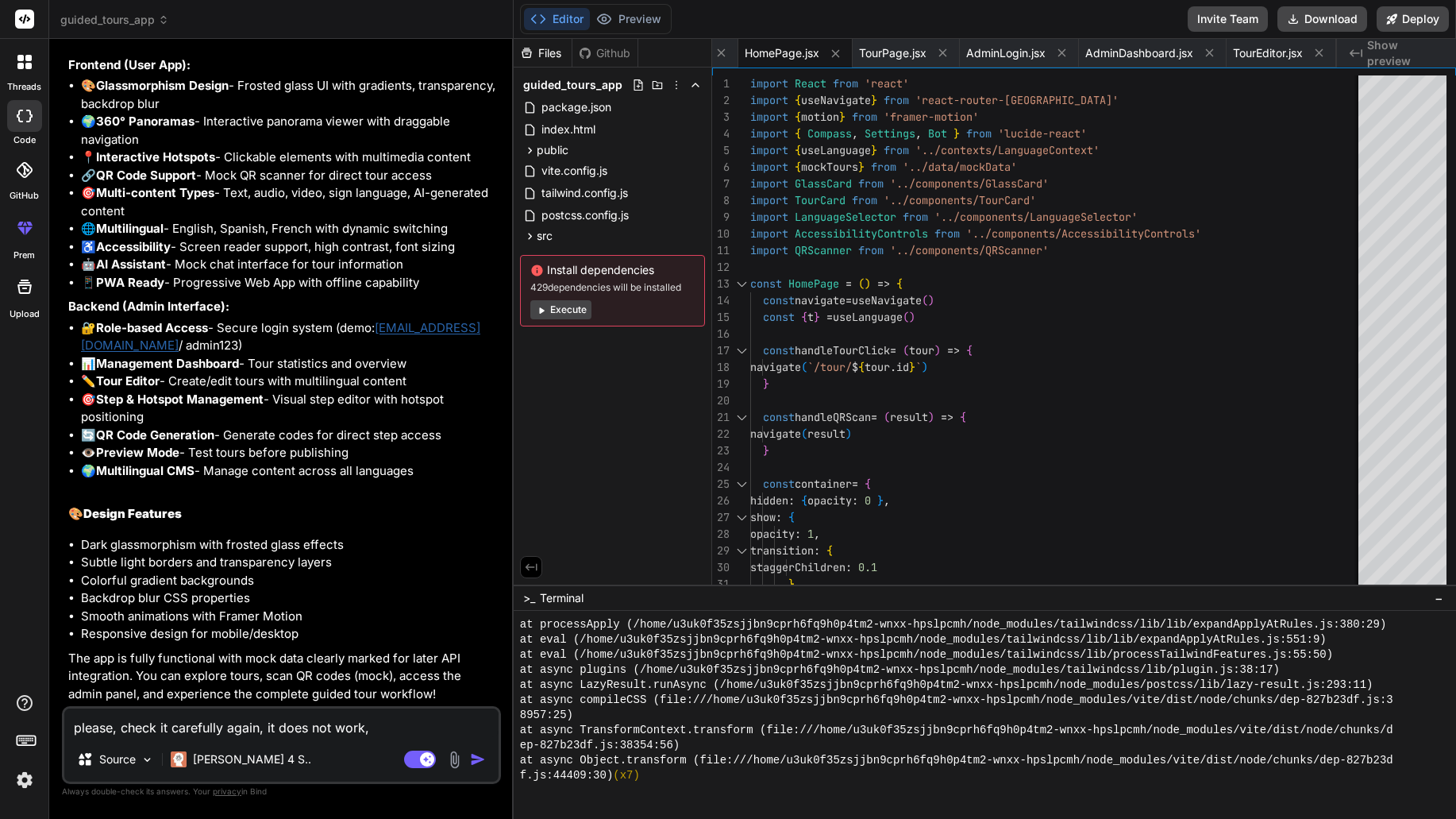
click at [483, 762] on img "button" at bounding box center [478, 759] width 15 height 15
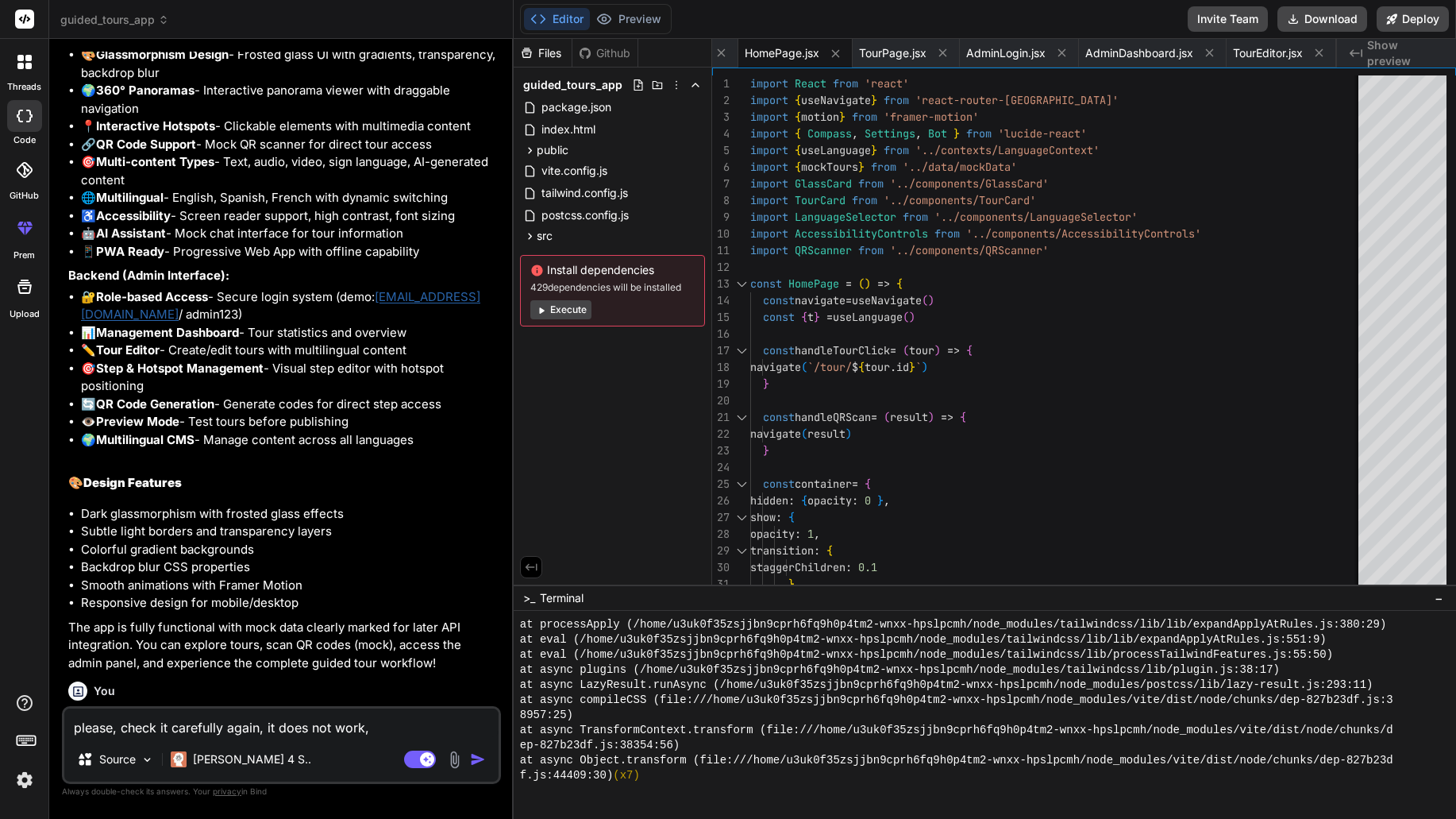
scroll to position [2101, 0]
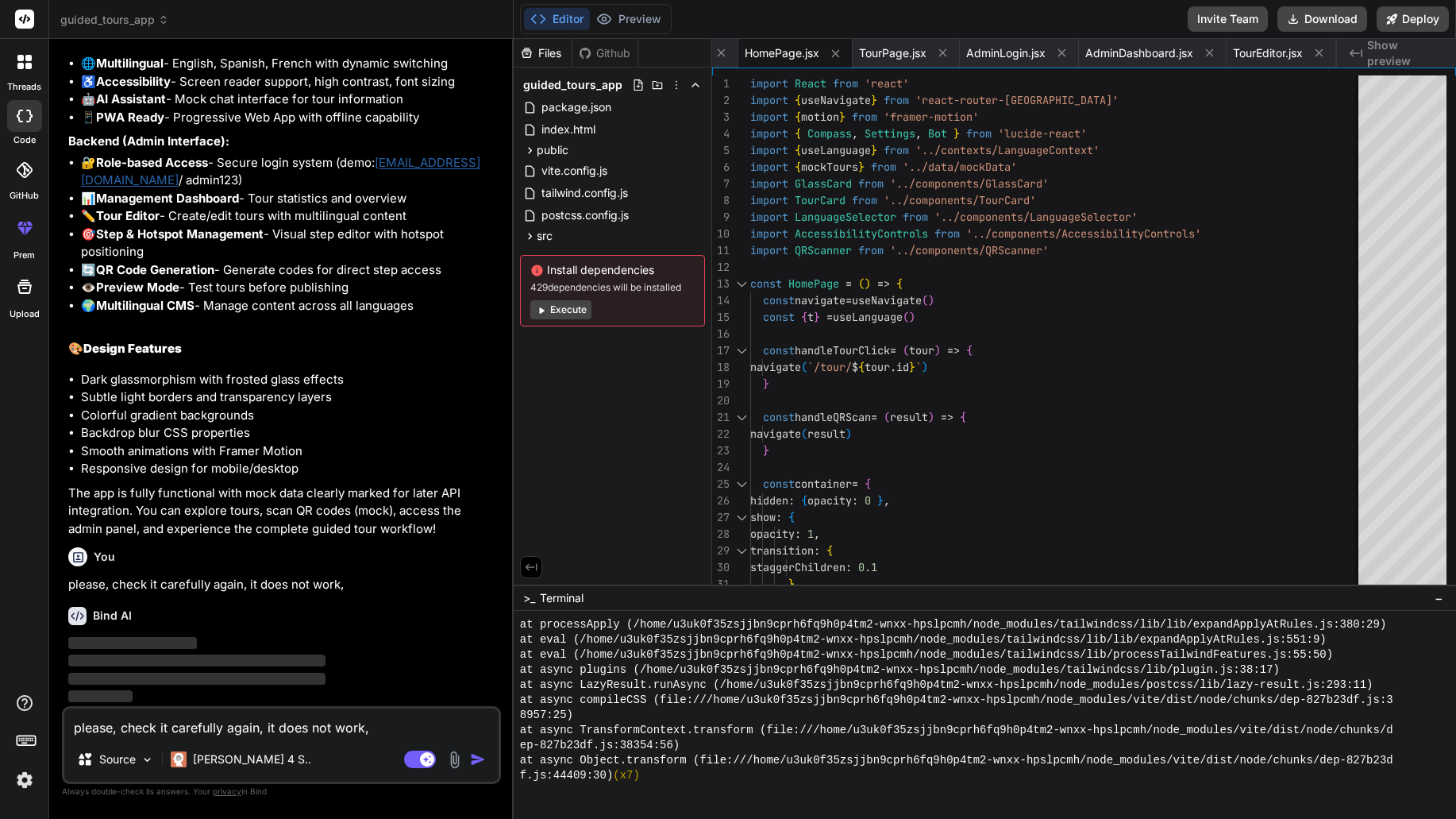
type textarea "x"
type textarea ""@vitejs/plugin-react": "^4.0.0", "autoprefixer": "^[DATE]", "postcss": "^[DATE…"
type textarea "x"
type textarea "import { defineConfig } from 'vite' import react from '@vitejs/plugin-react' ex…"
type textarea "x"
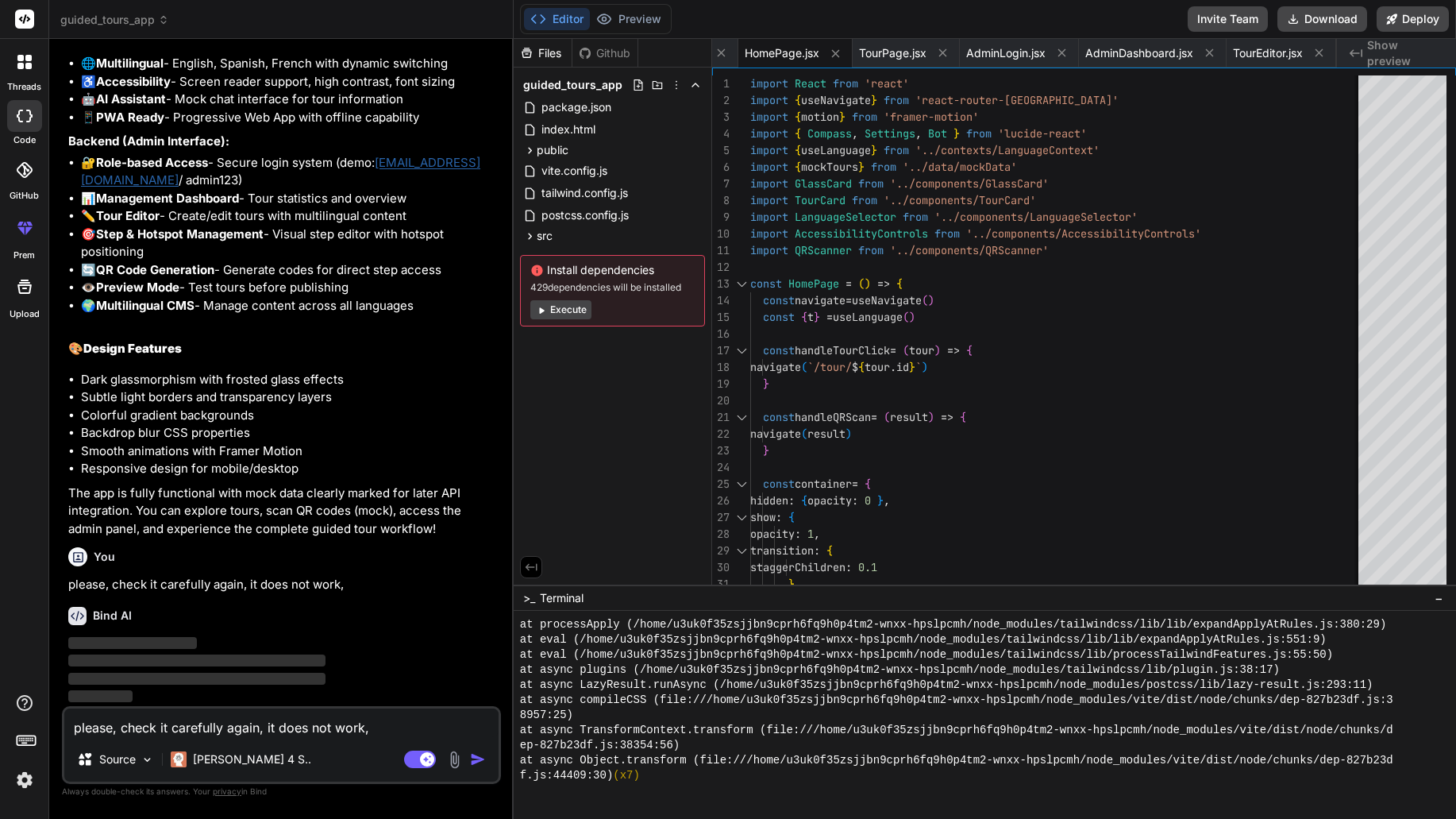
type textarea "}, plugins: [], }"
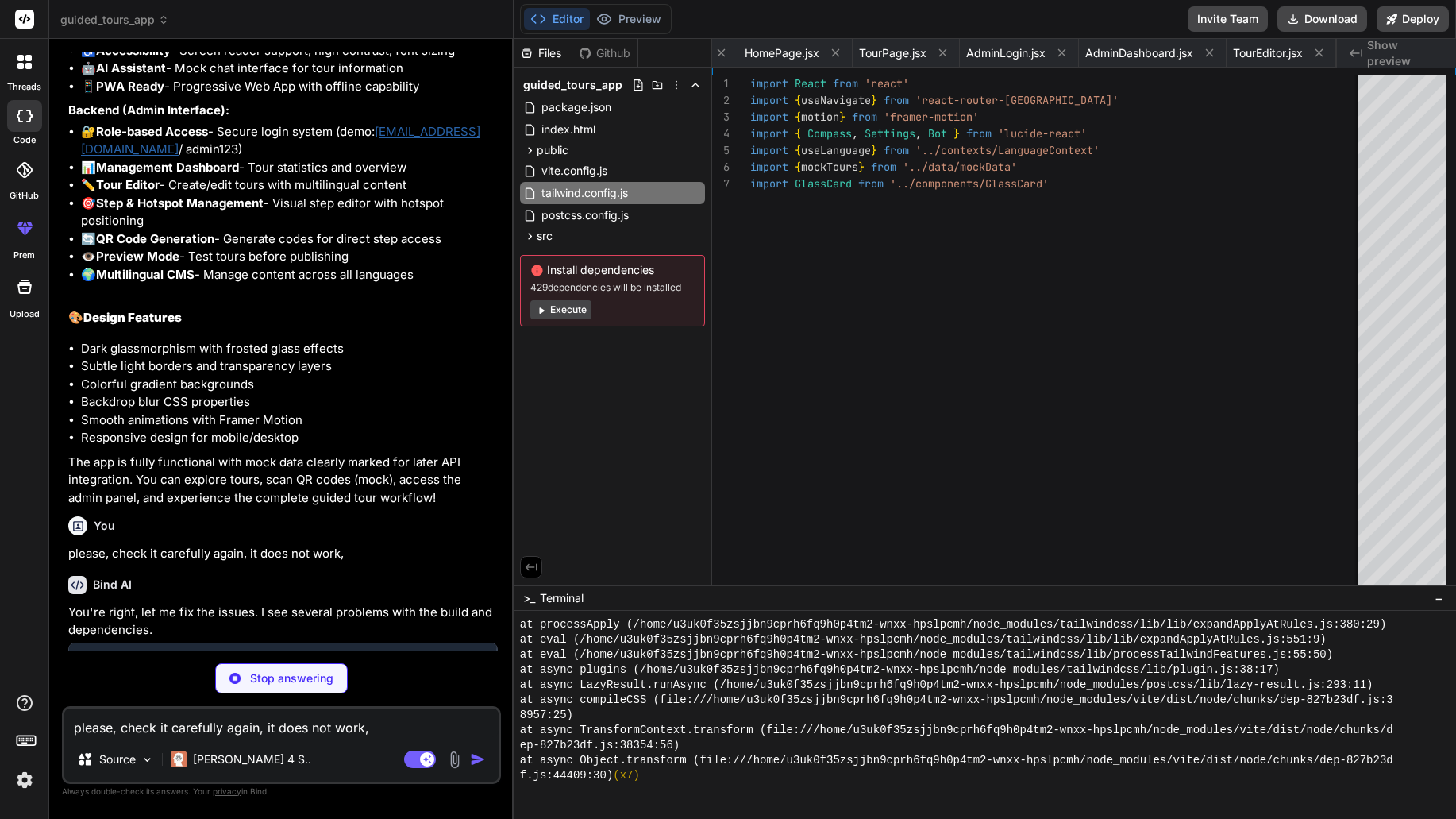
type textarea "x"
type textarea "100% { box-shadow: 0 0 20px rgba(139, 92, 246, 0.8); } } }"
type textarea "x"
type textarea "{...props} > {children} </div> ) } export default GlassCard"
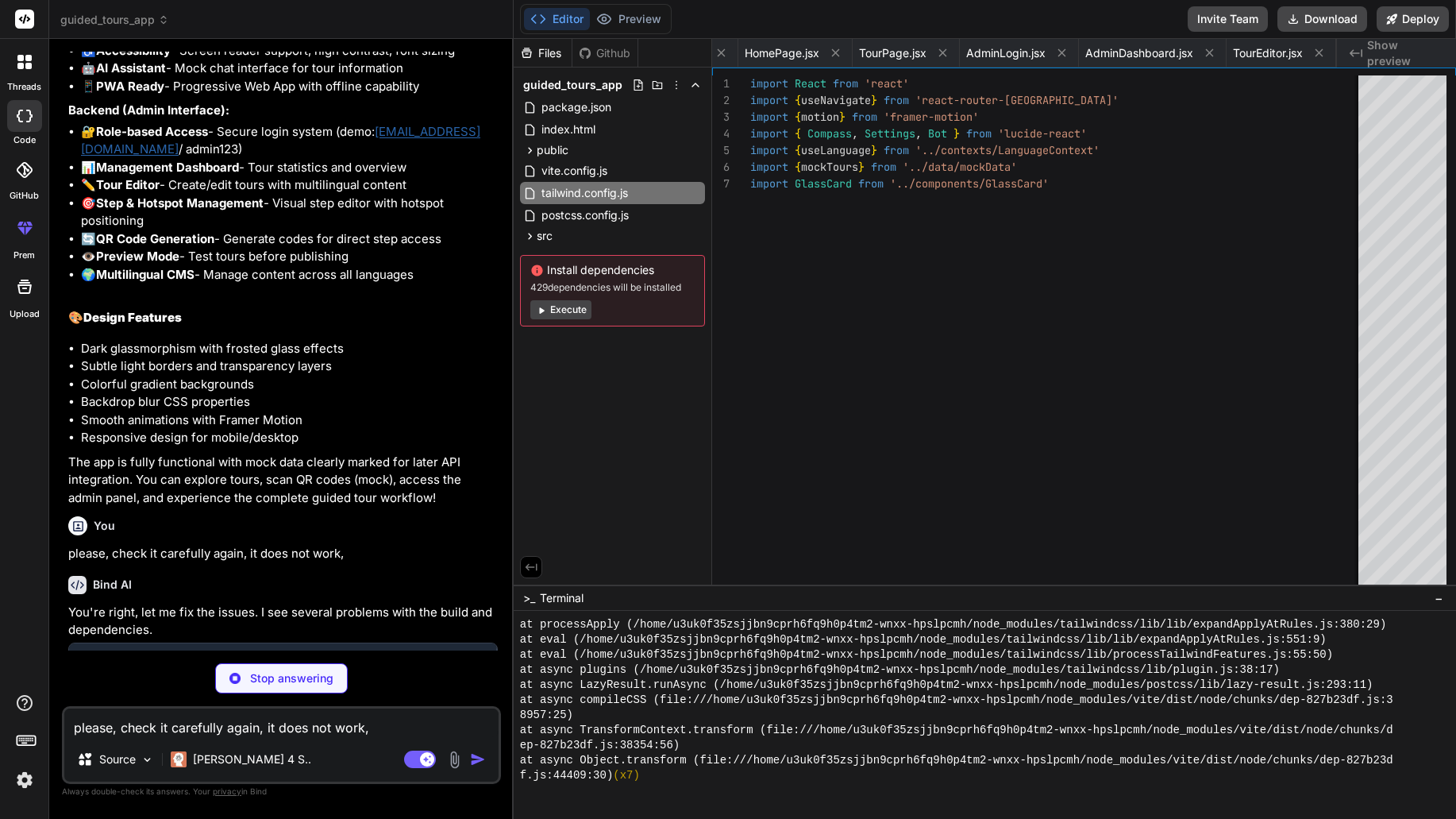
type textarea "x"
type textarea "} export default LanguageSelector"
type textarea "x"
type textarea "</div> ) } export default PanoramaViewer"
type textarea "x"
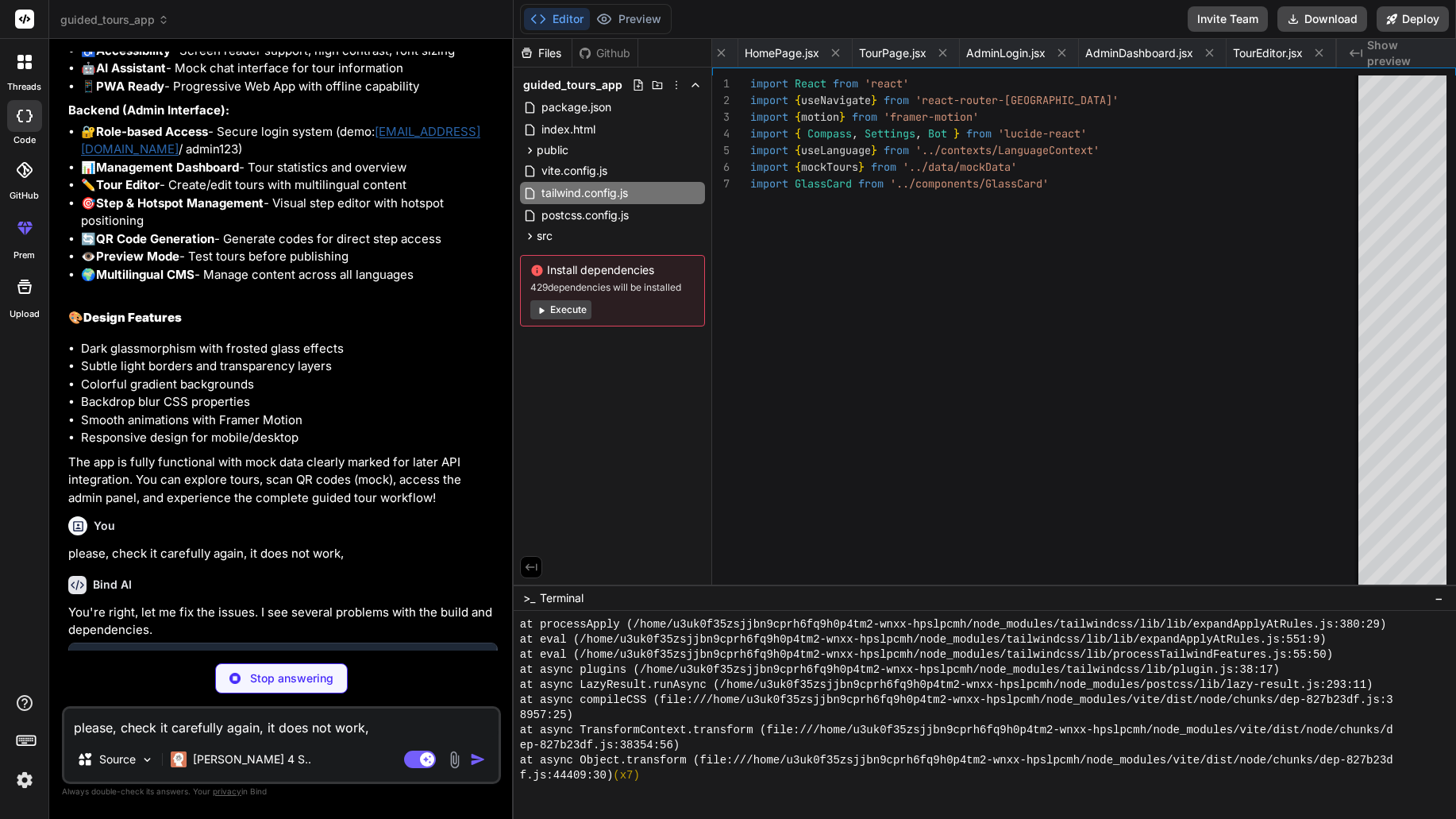
type textarea "</GlassCard> </div> </div> ) } export default HotspotModal"
type textarea "x"
type textarea ") } export default AccessibilityControls"
type textarea "x"
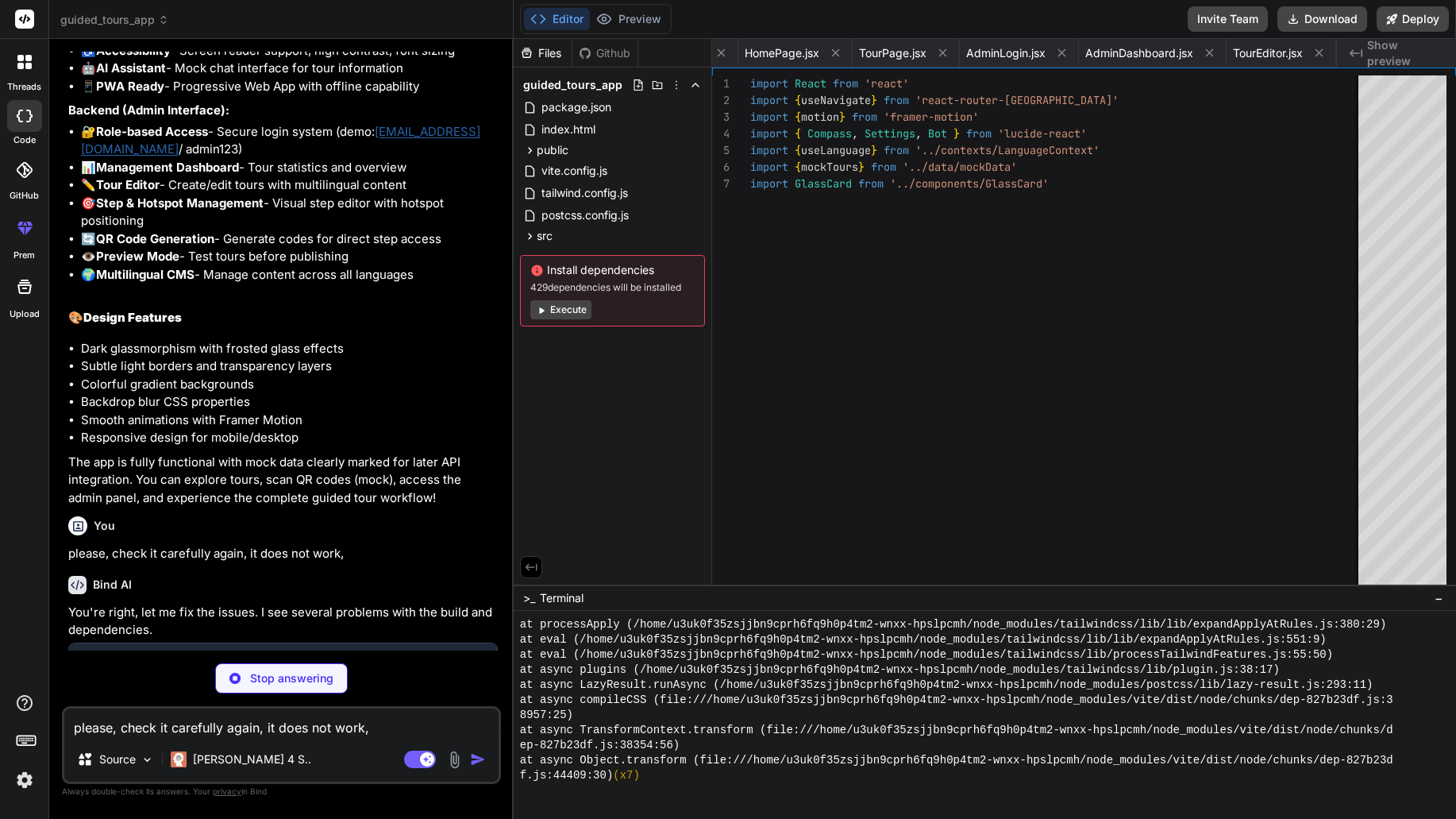
type textarea "export default QRScanner"
type textarea "x"
type textarea "</p> </GlassCard> </footer> </div> ) } export default HomePage"
type textarea "x"
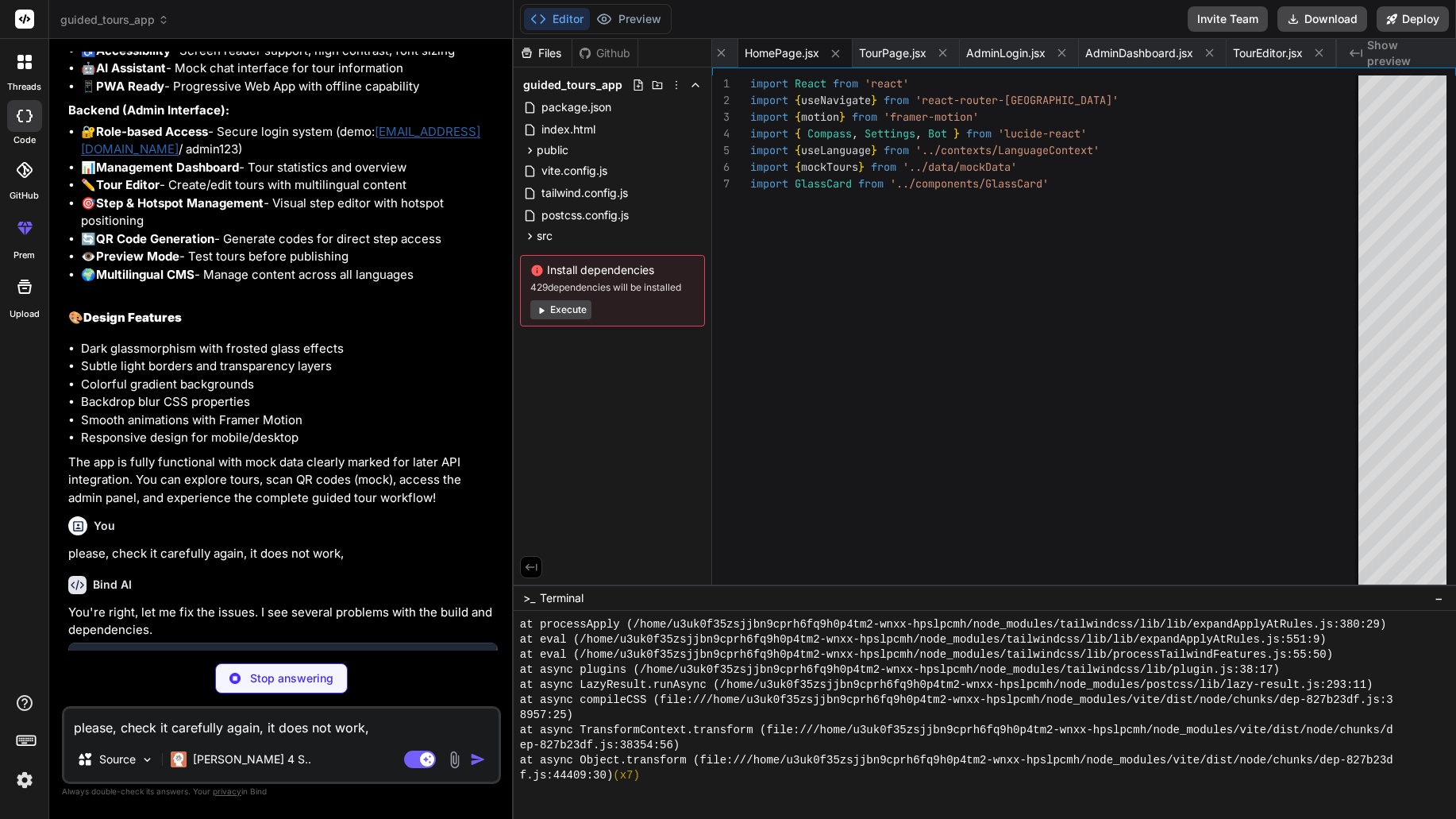
type textarea "</p> </div> </GlassCard> </div> </div> ) } export default AdminLogin"
type textarea "x"
type textarea "</div> ) } export default AdminDashboard"
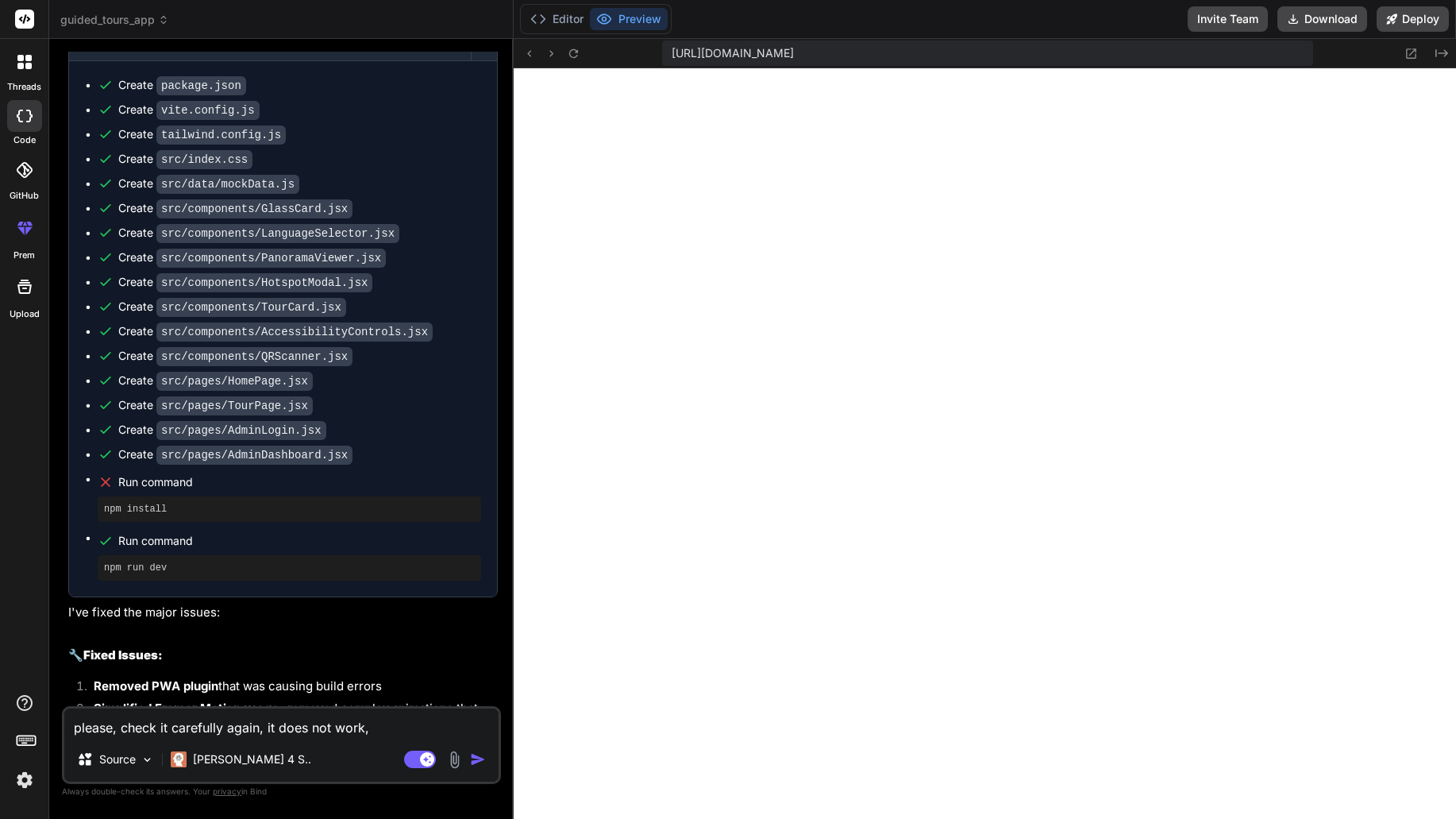
scroll to position [3179, 0]
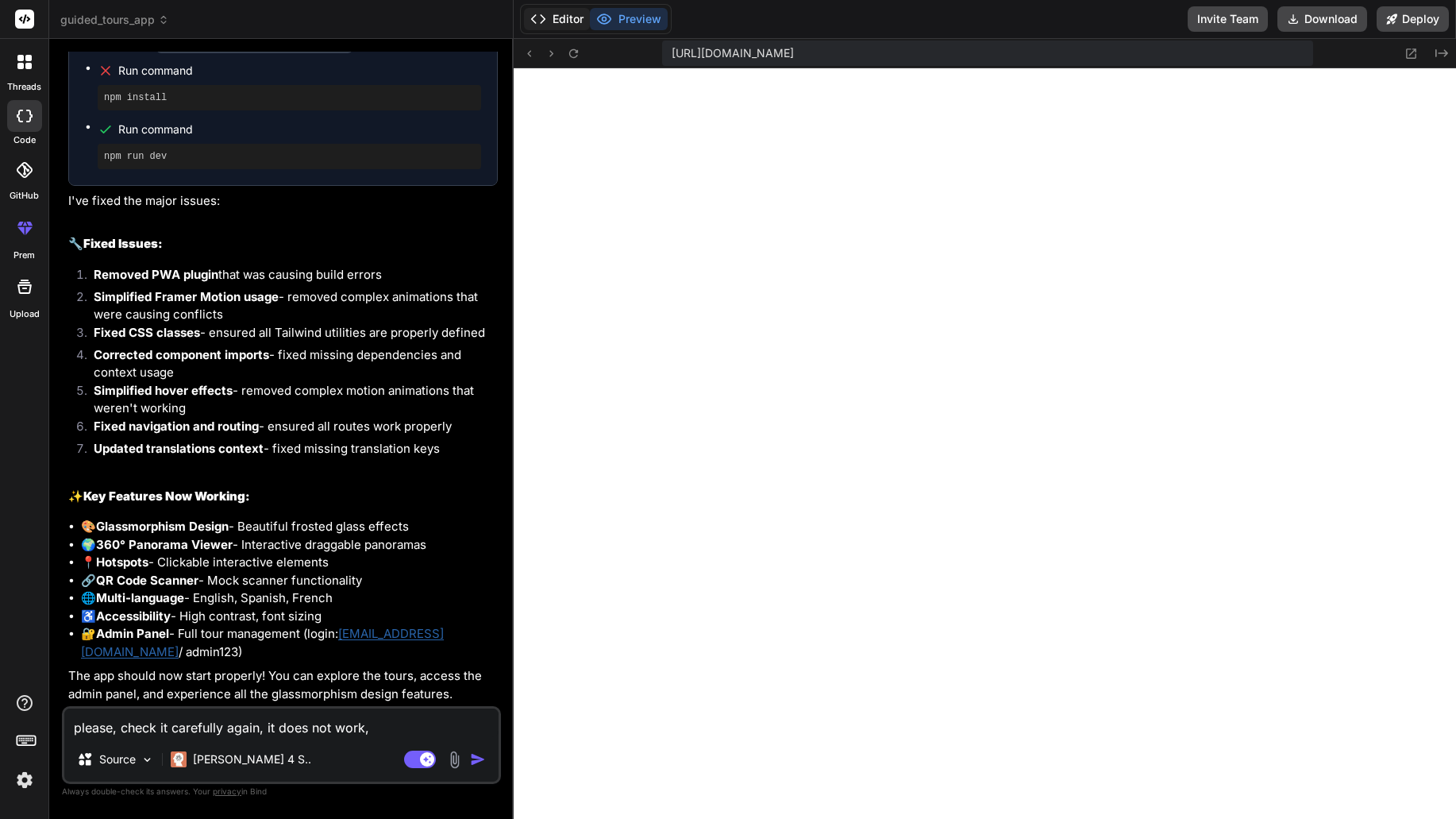
click at [555, 23] on button "Editor" at bounding box center [557, 18] width 66 height 22
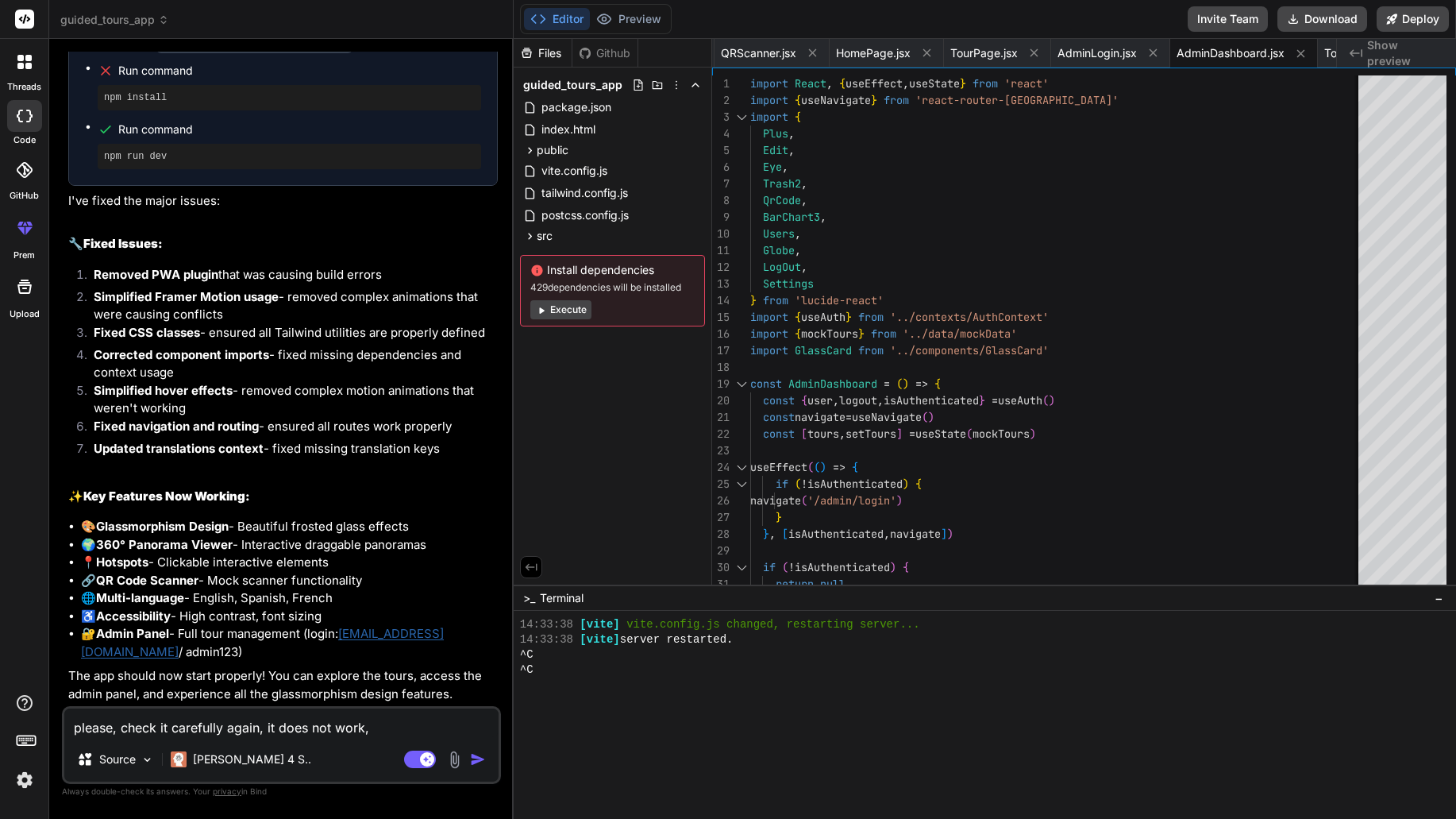
click at [577, 308] on button "Execute" at bounding box center [561, 310] width 61 height 19
type textarea "x"
click at [281, 724] on textarea "please, check it carefully again, it does not work," at bounding box center [282, 723] width 434 height 29
type textarea "t"
type textarea "x"
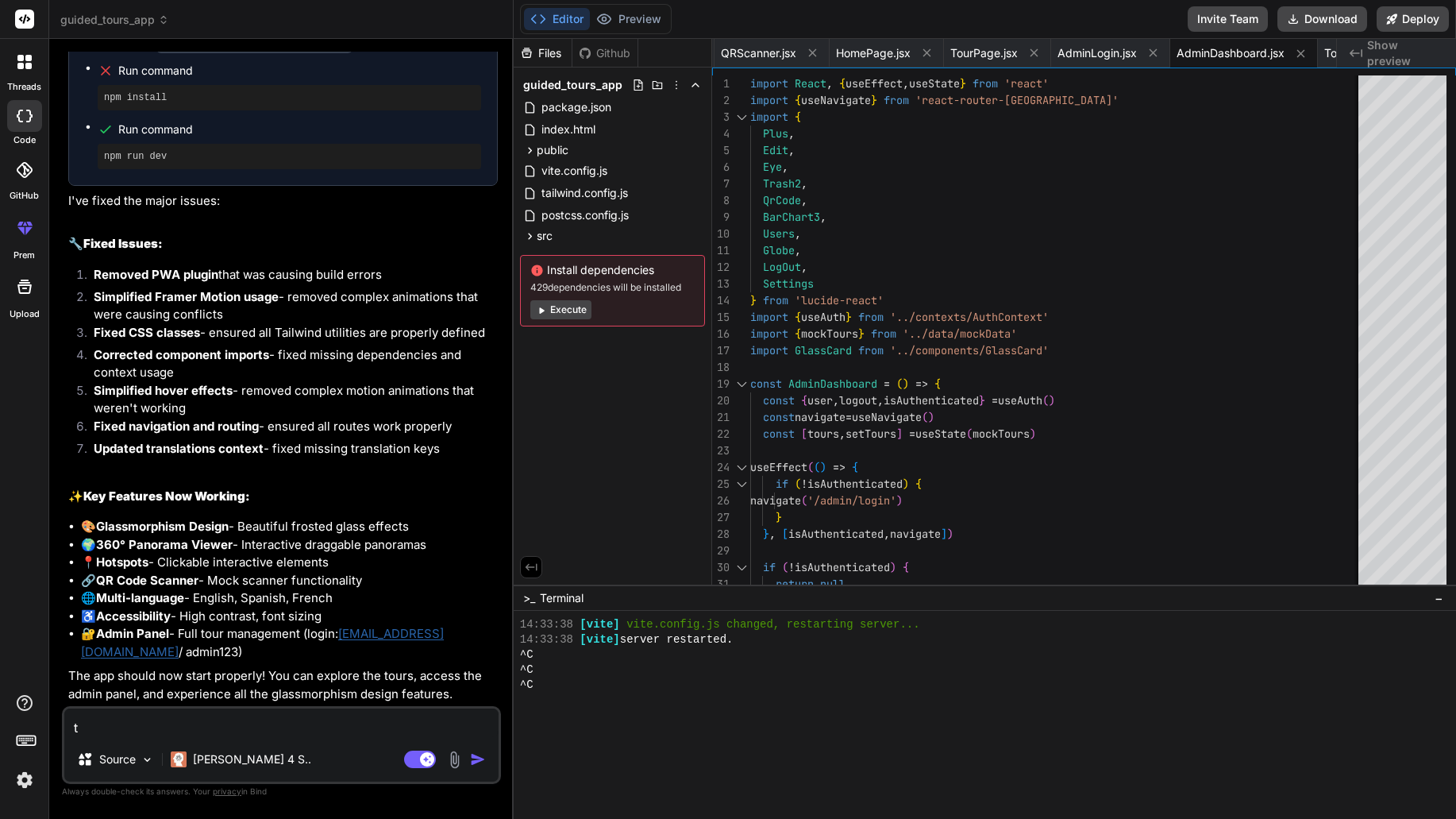
type textarea "th"
type textarea "x"
type textarea "the"
type textarea "x"
type textarea "ther"
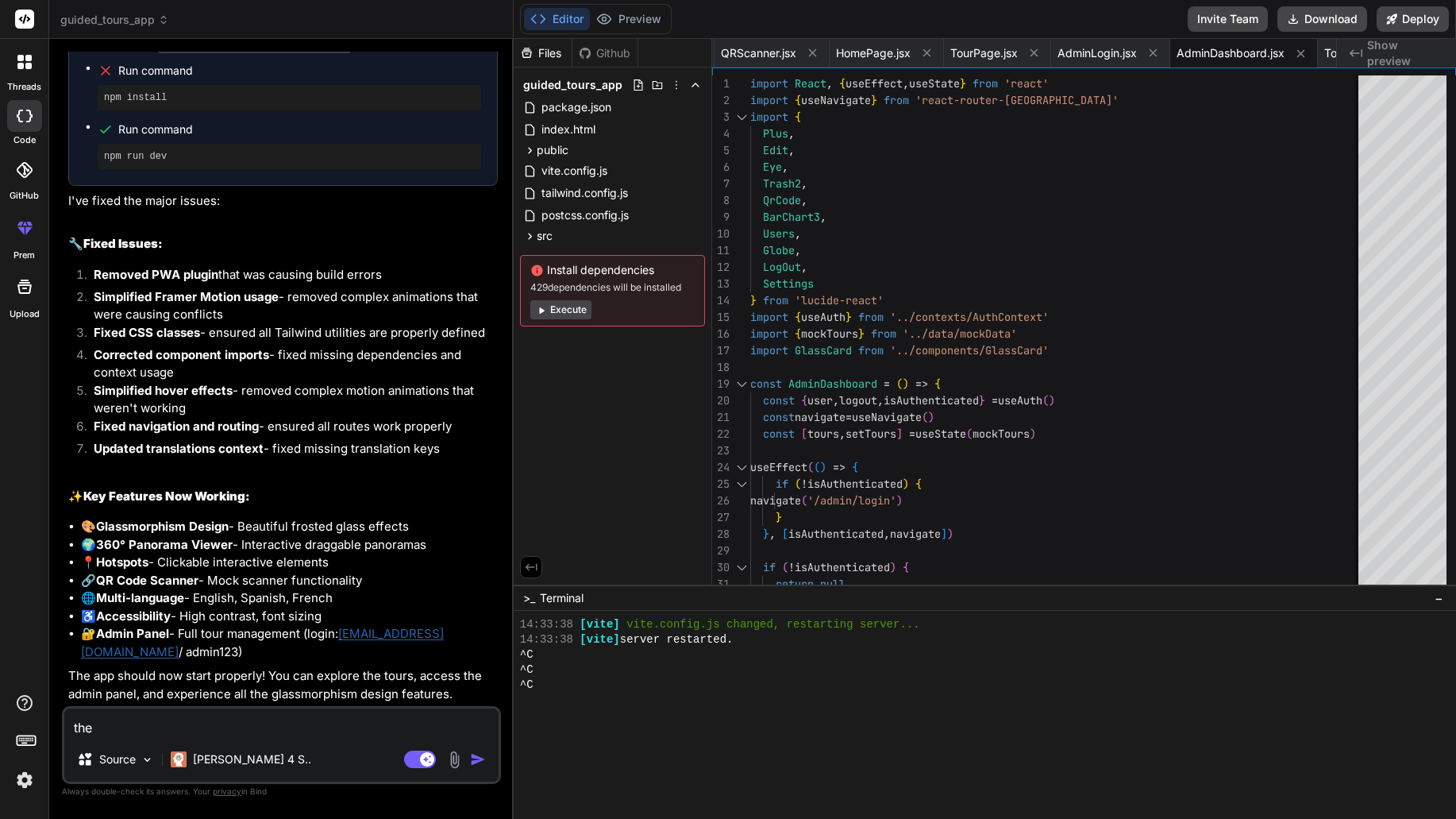
type textarea "x"
type textarea "there"
type textarea "x"
type textarea "there"
type textarea "x"
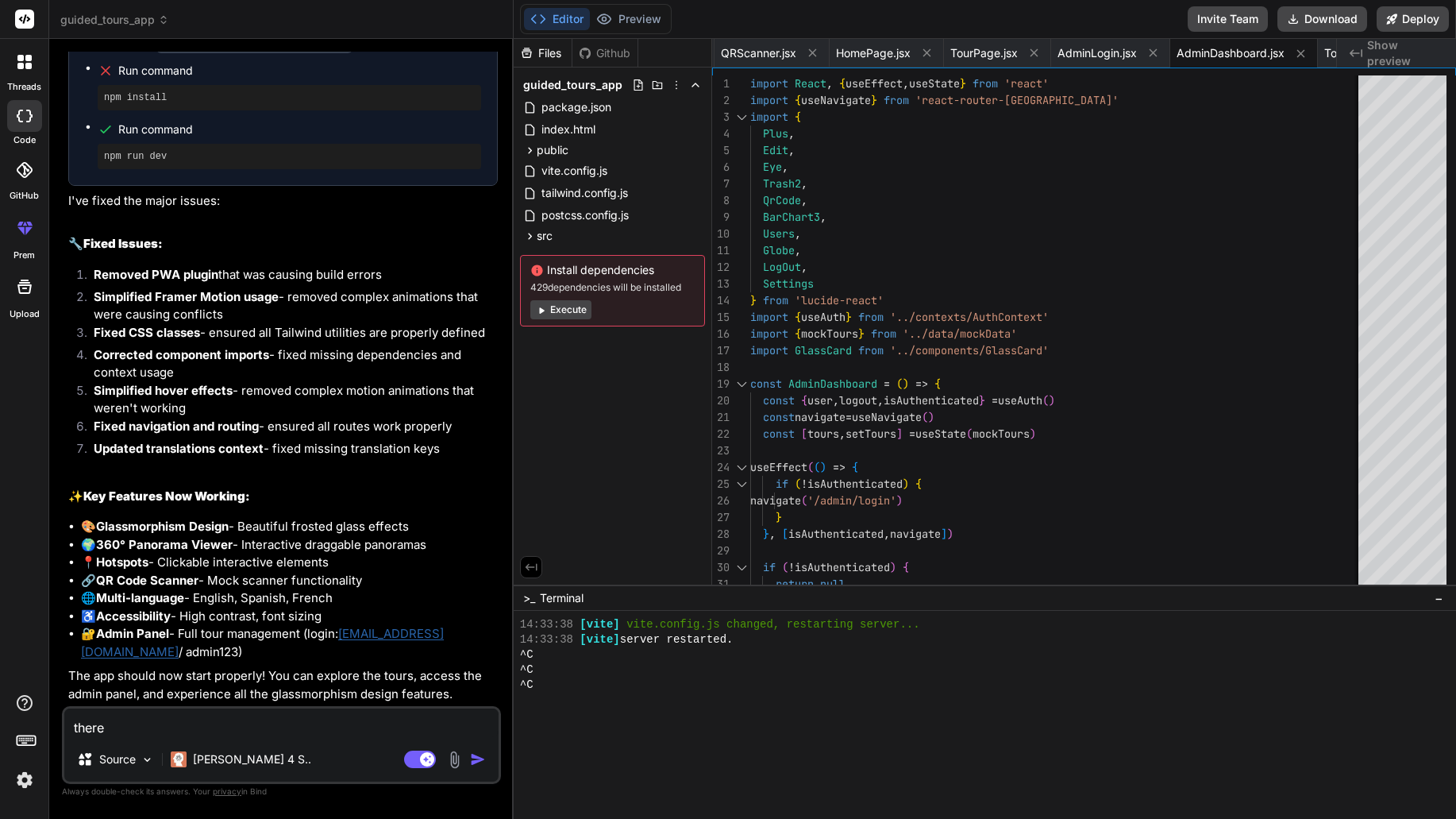
type textarea "there w"
type textarea "x"
type textarea "there wa"
type textarea "x"
type textarea "there was"
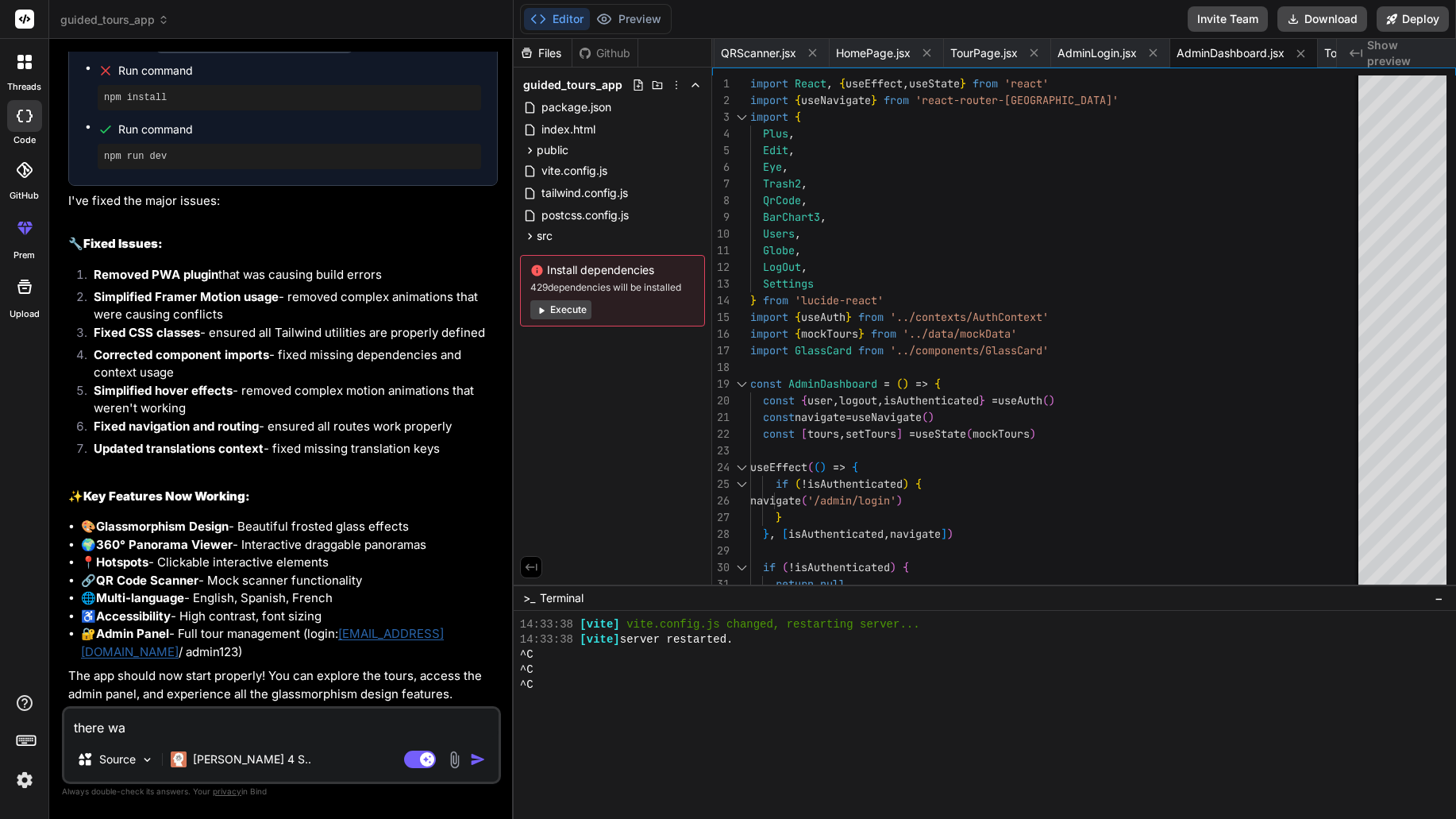
type textarea "x"
type textarea "there was"
type textarea "x"
type textarea "there was a"
type textarea "x"
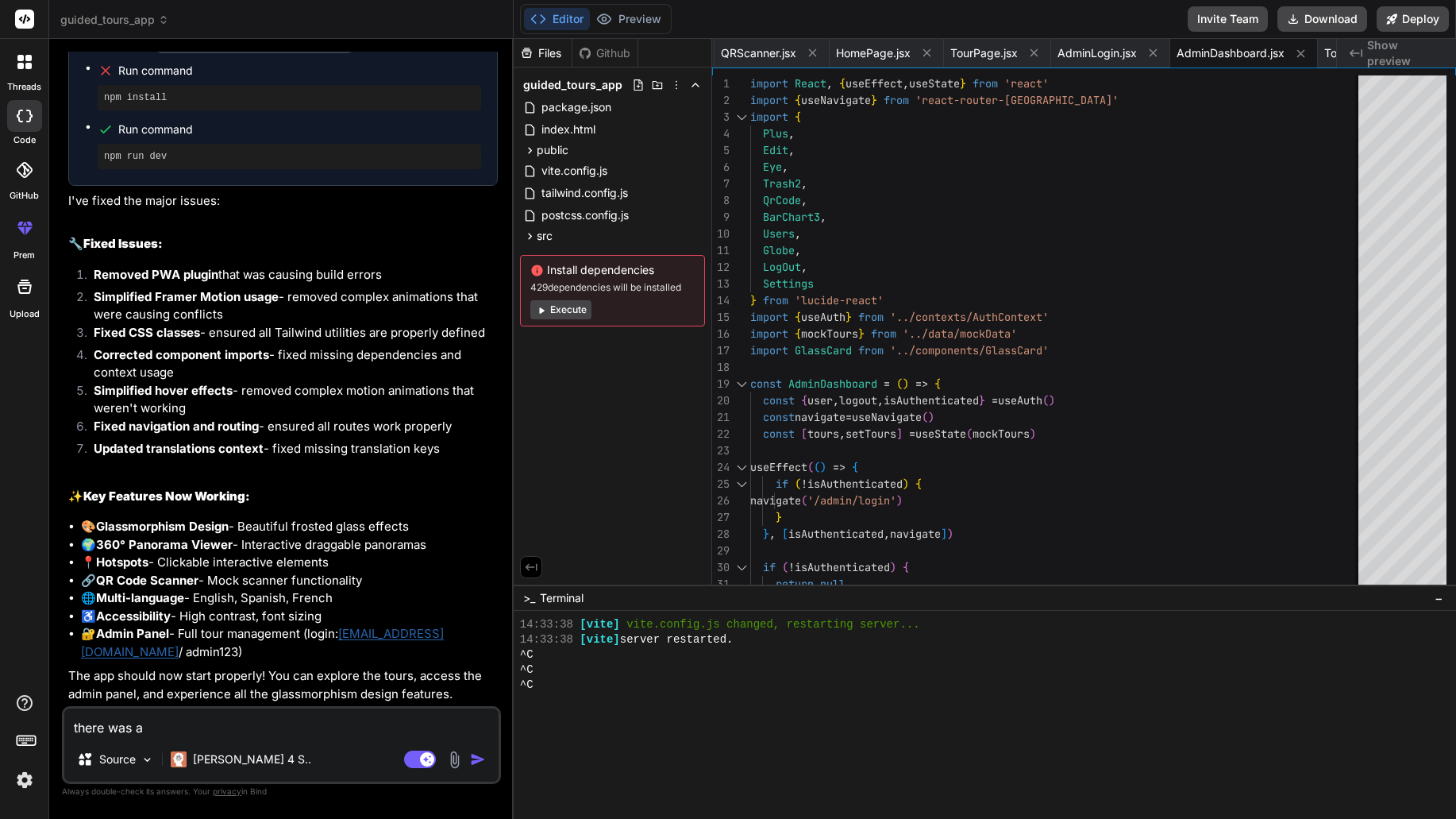
type textarea "there was an"
type textarea "x"
type textarea "there was an"
type textarea "x"
type textarea "there was an e"
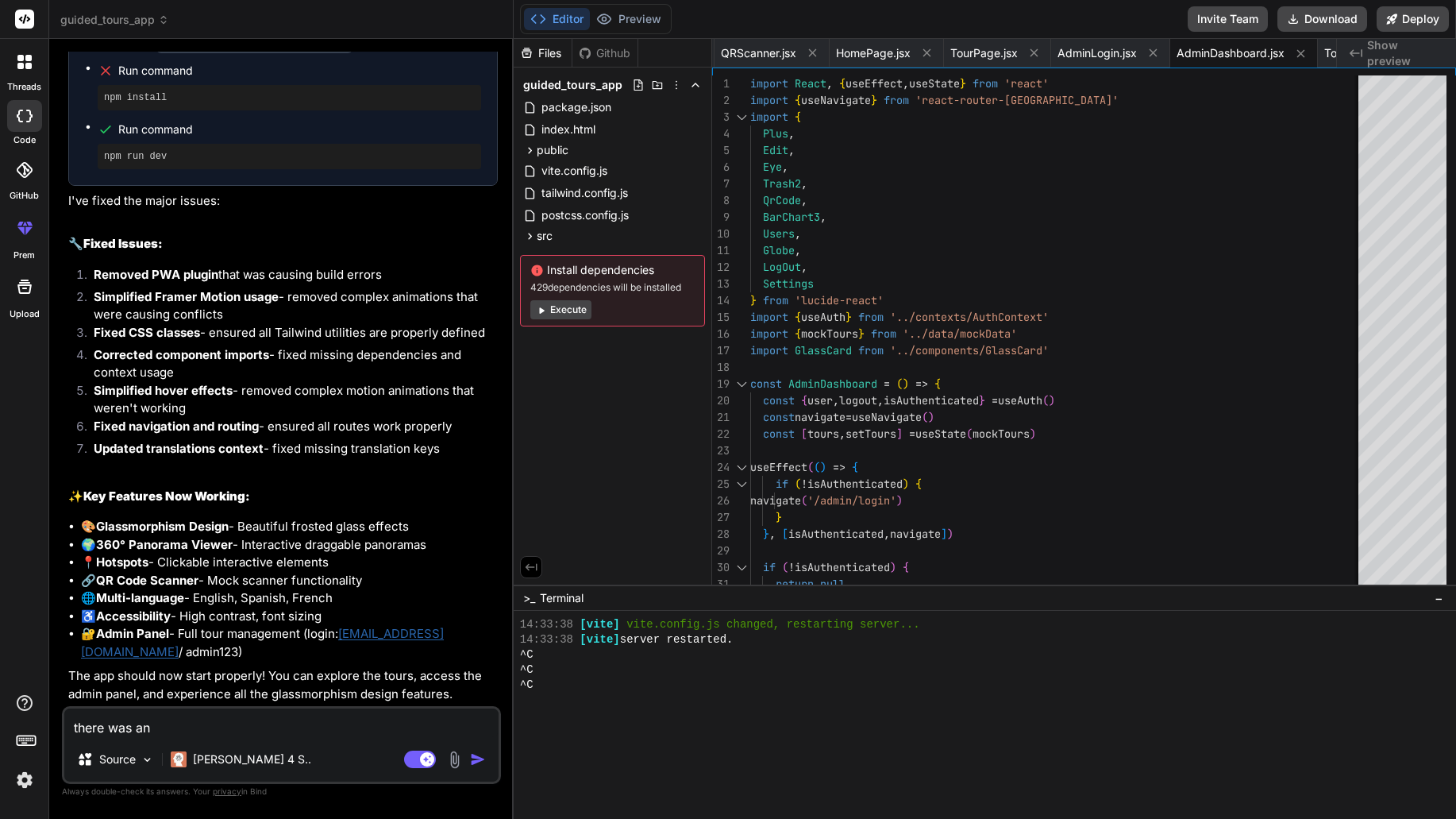
type textarea "x"
type textarea "there was an er"
type textarea "x"
type textarea "there was an err"
type textarea "x"
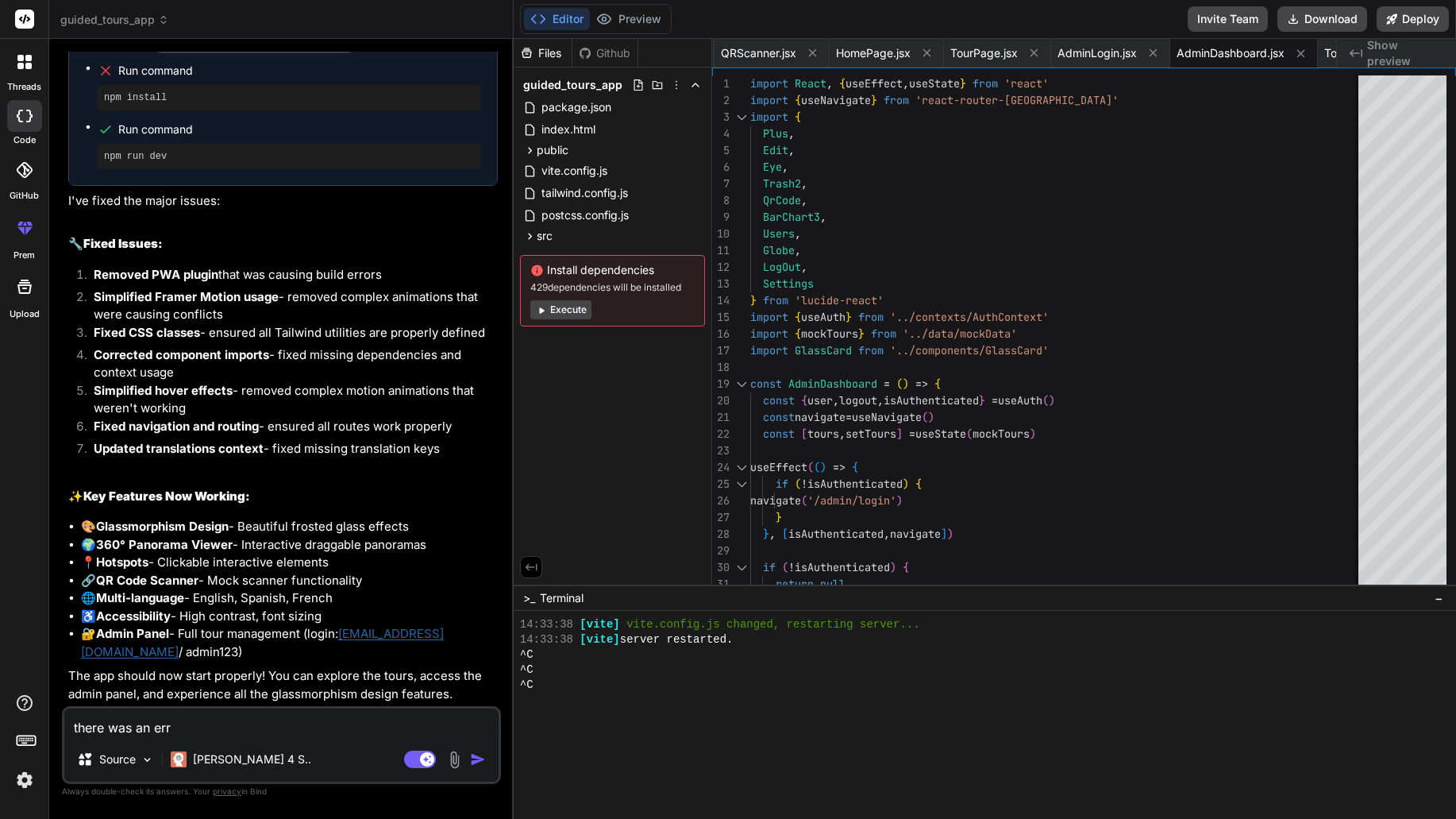
type textarea "there was an erro"
type textarea "x"
type textarea "there was an error"
type textarea "x"
type textarea "there was an error_"
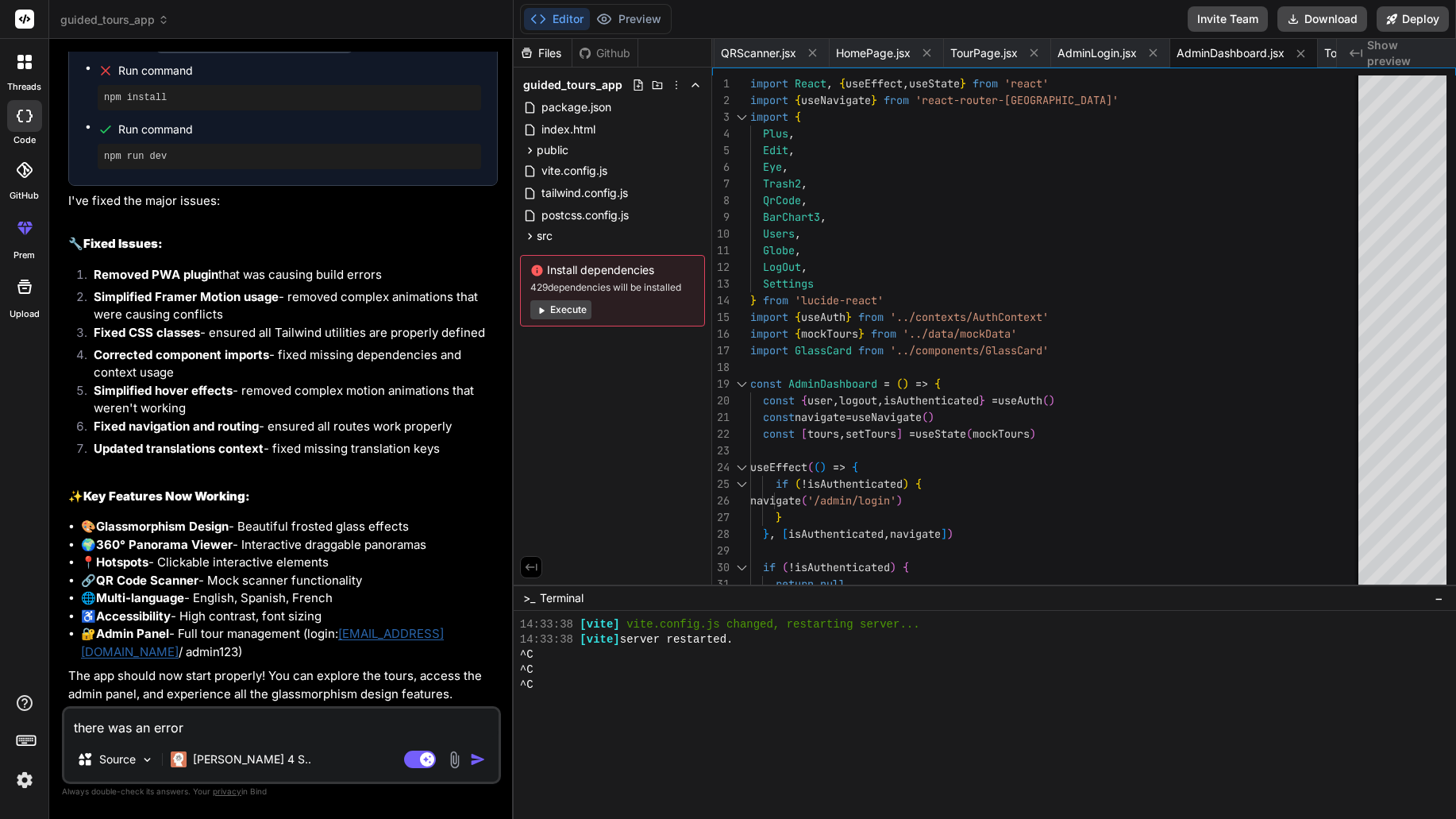
type textarea "x"
type textarea "there was an error_"
type textarea "x"
type textarea "there was an error_"
type textarea "x"
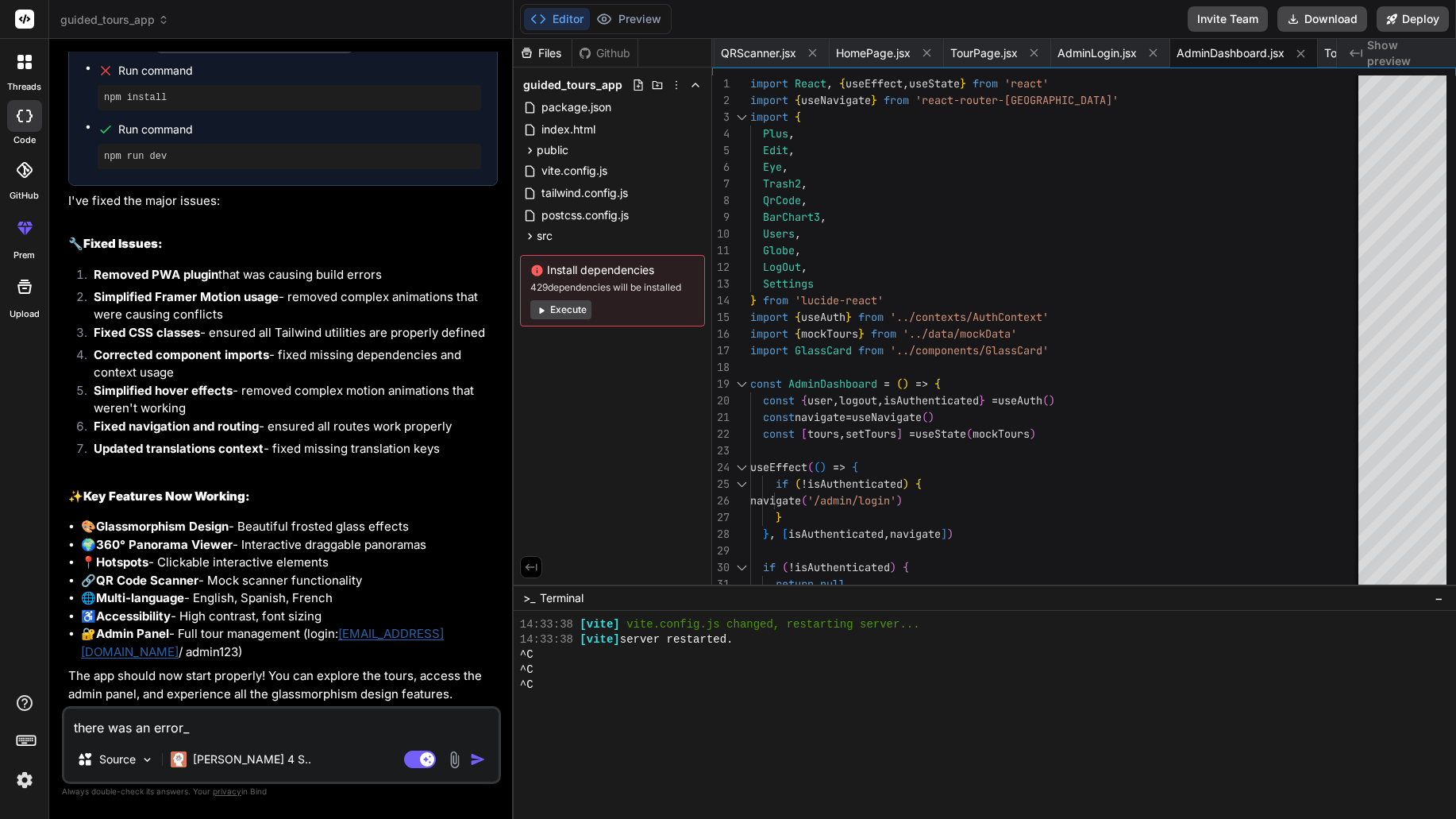
type textarea "there was an error"
type textarea "x"
type textarea "there was an error_"
type textarea "x"
type textarea "there was an error"
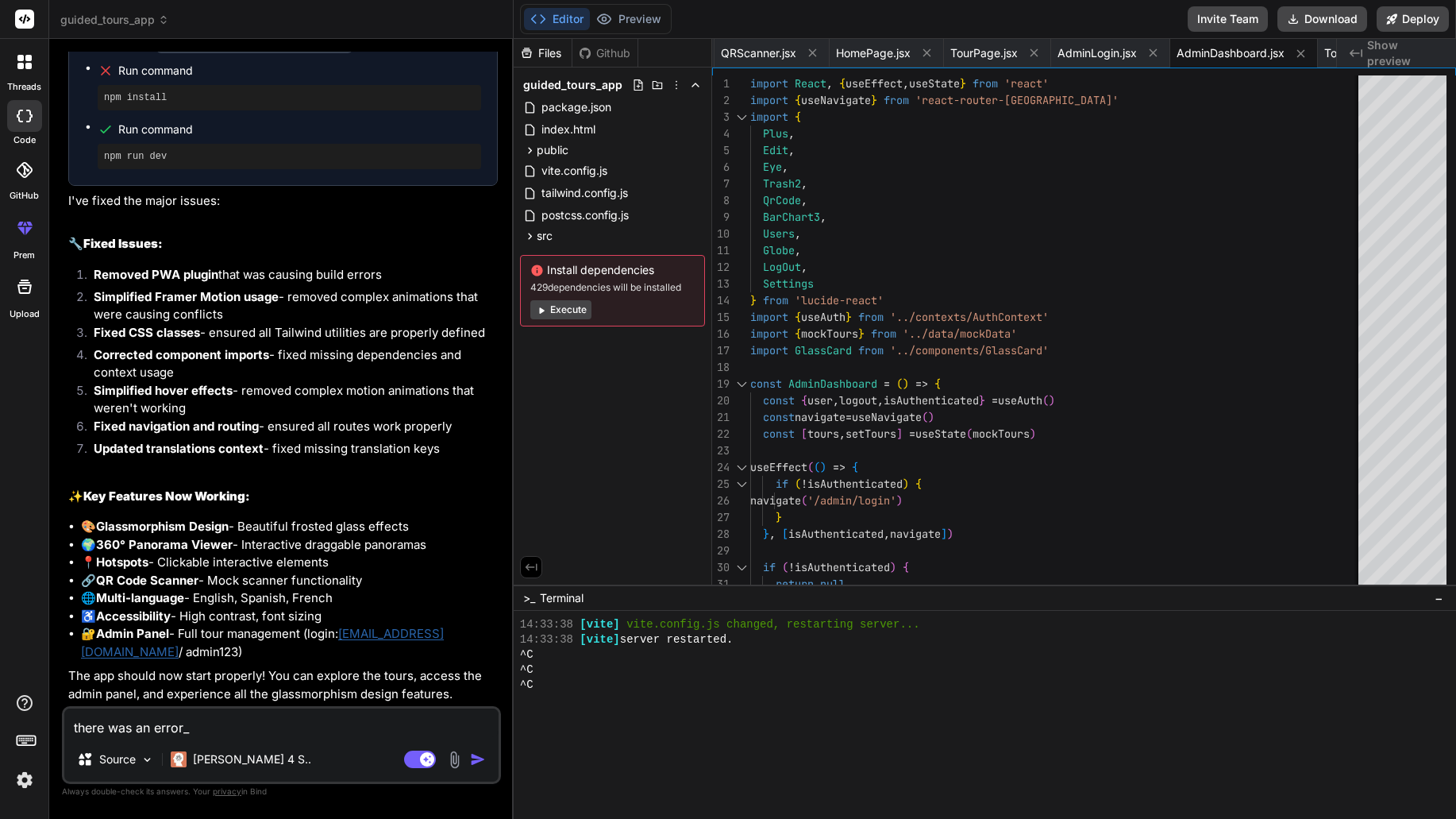
type textarea "x"
type textarea "there was an error:"
type textarea "x"
type textarea "there was an error:"
type textarea "x"
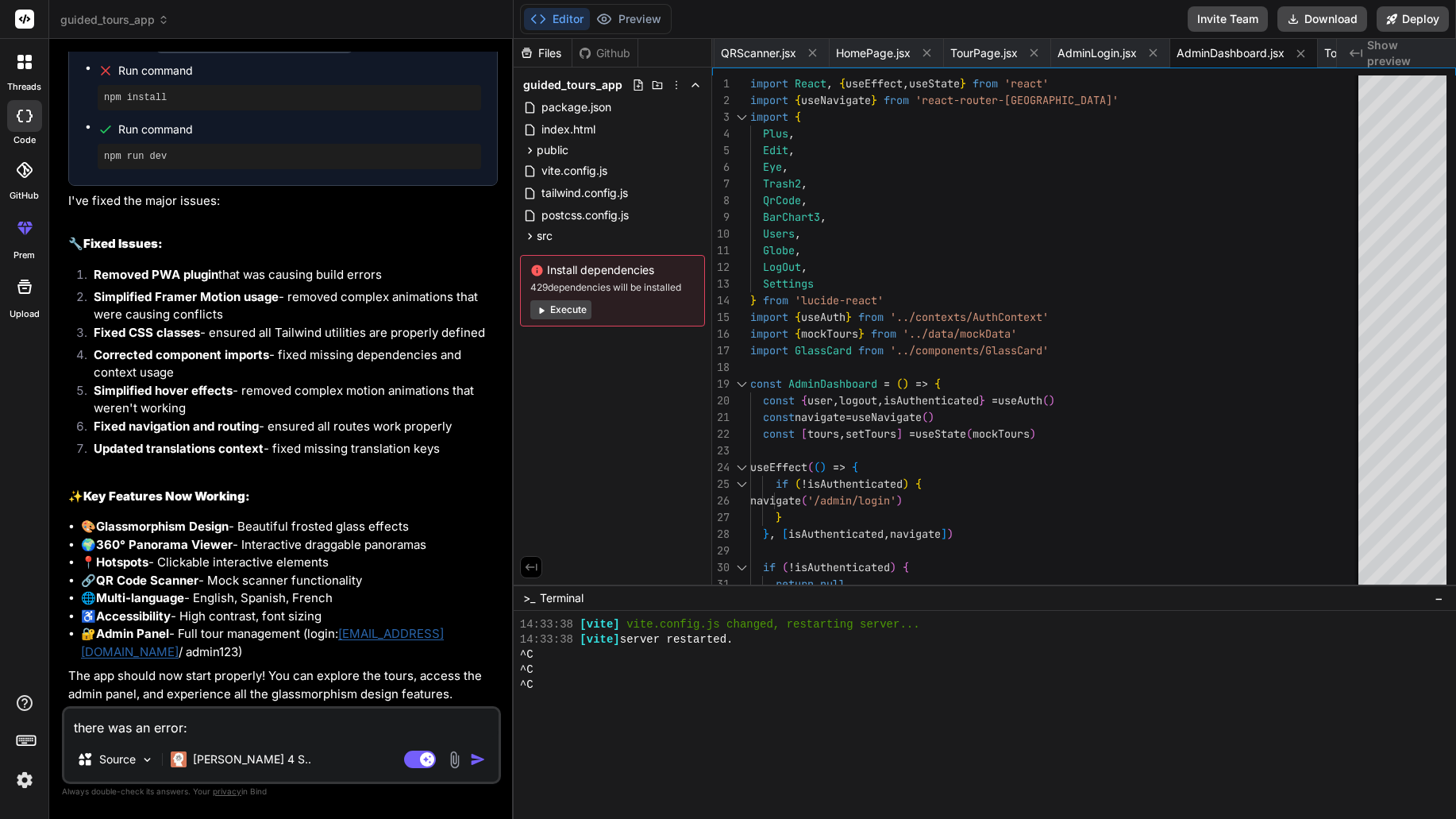
type textarea "there was an error: f"
type textarea "x"
type textarea "there was an error: fa"
type textarea "x"
type textarea "there was an error: fai"
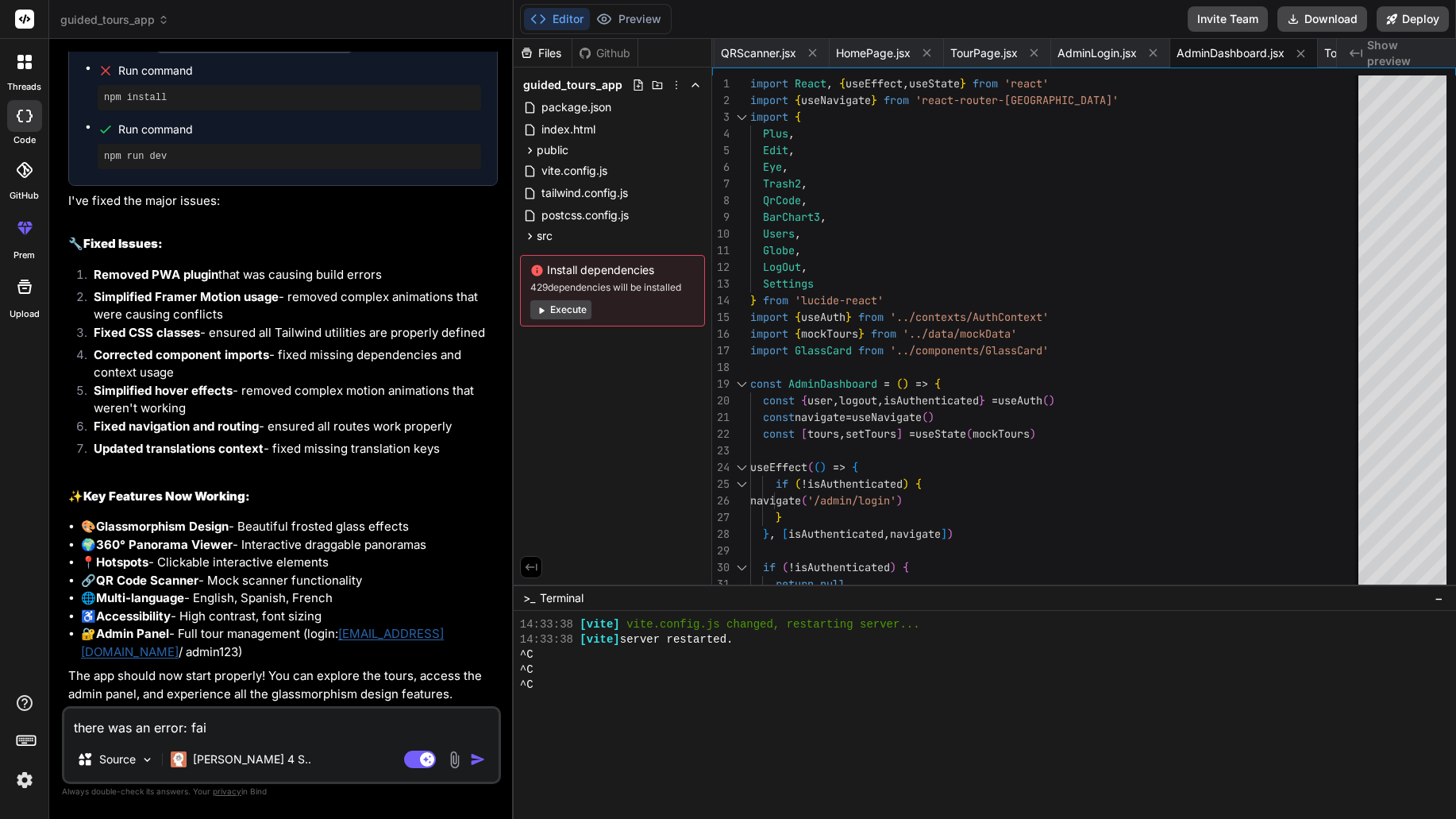
type textarea "x"
click at [484, 761] on img "button" at bounding box center [478, 759] width 15 height 15
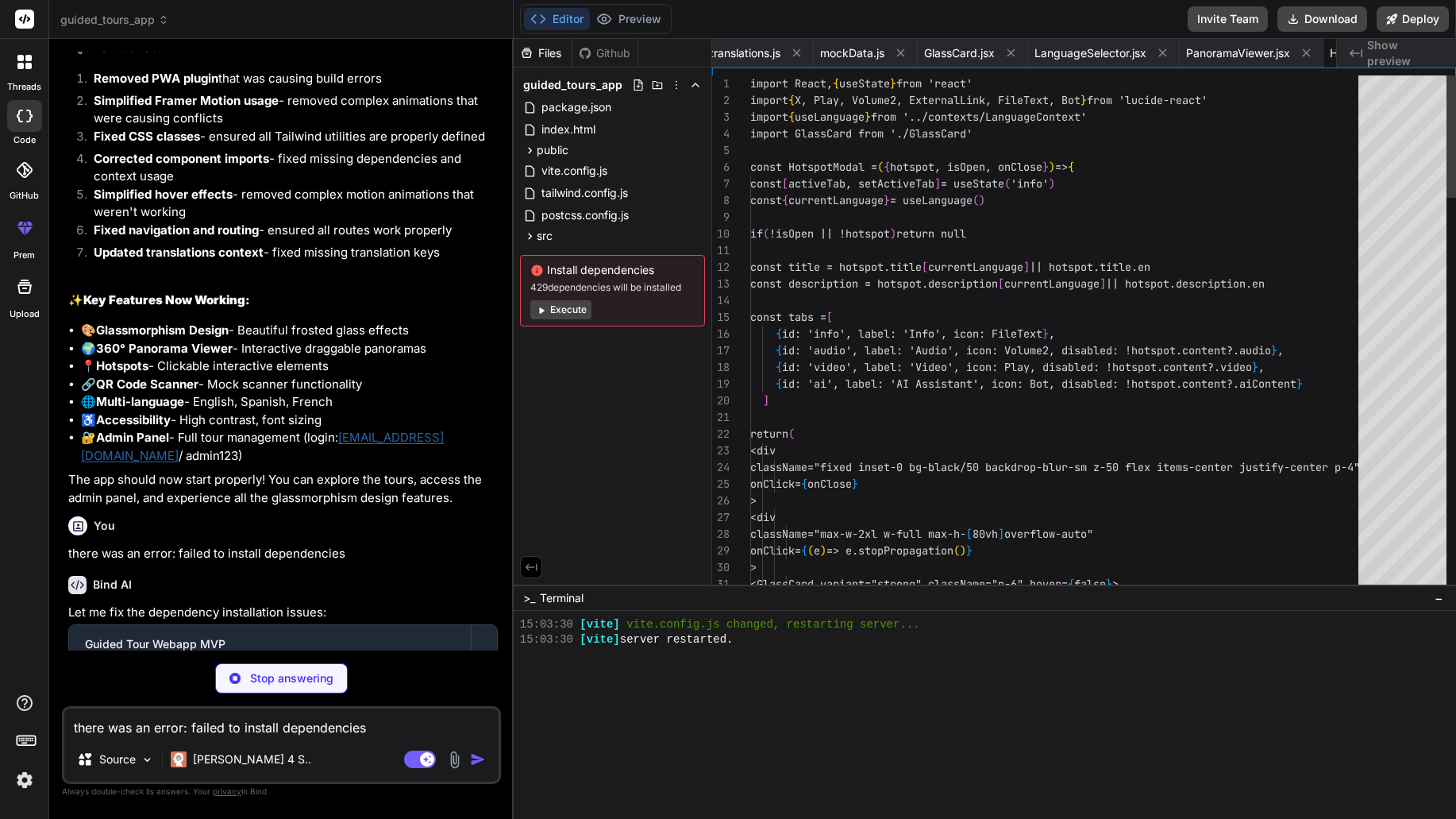
scroll to position [0, 1372]
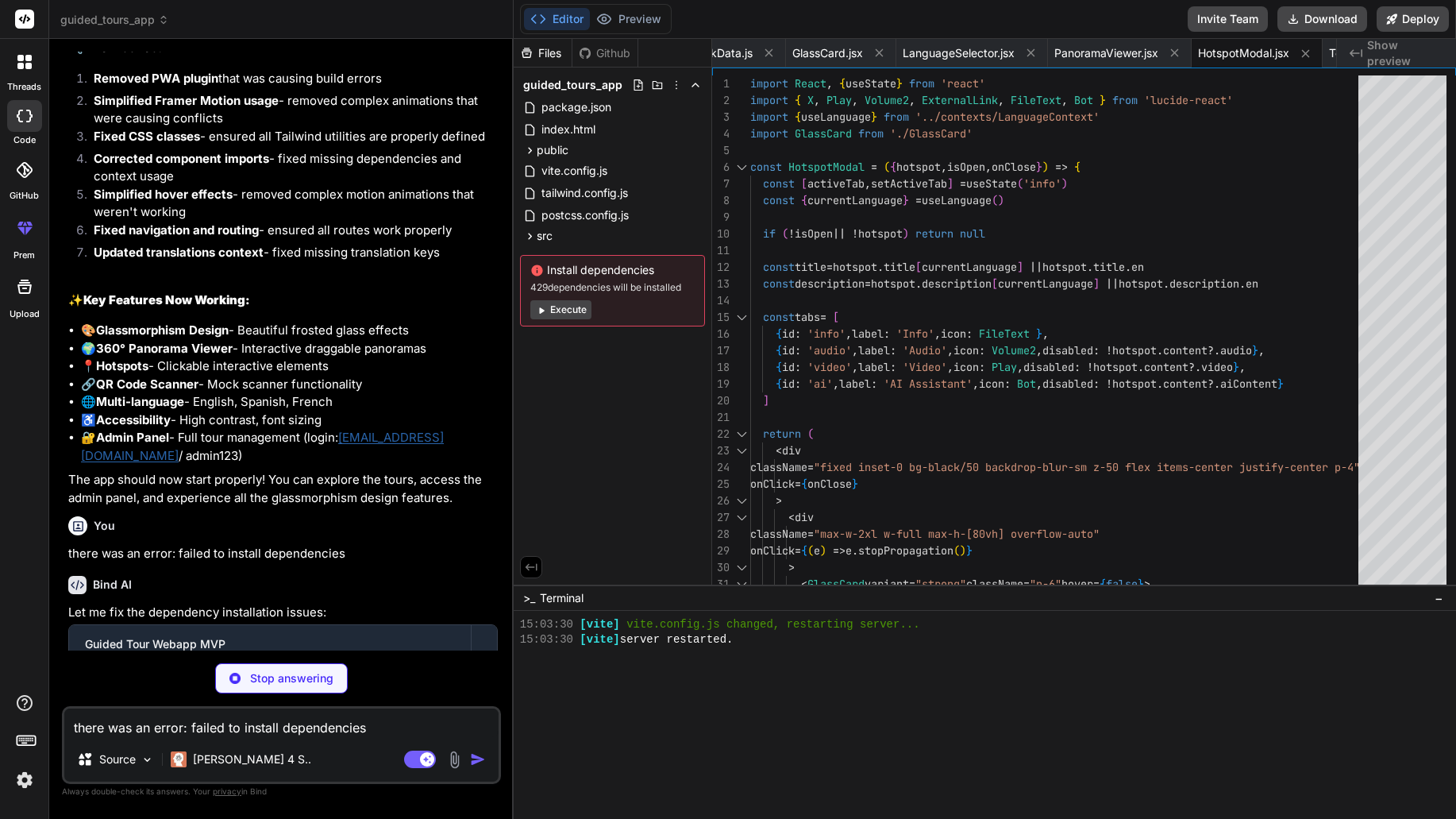
click at [426, 630] on div "Bind AI Let me fix the dependency installation issues: Guided Tour Webapp MVP C…" at bounding box center [283, 707] width 429 height 288
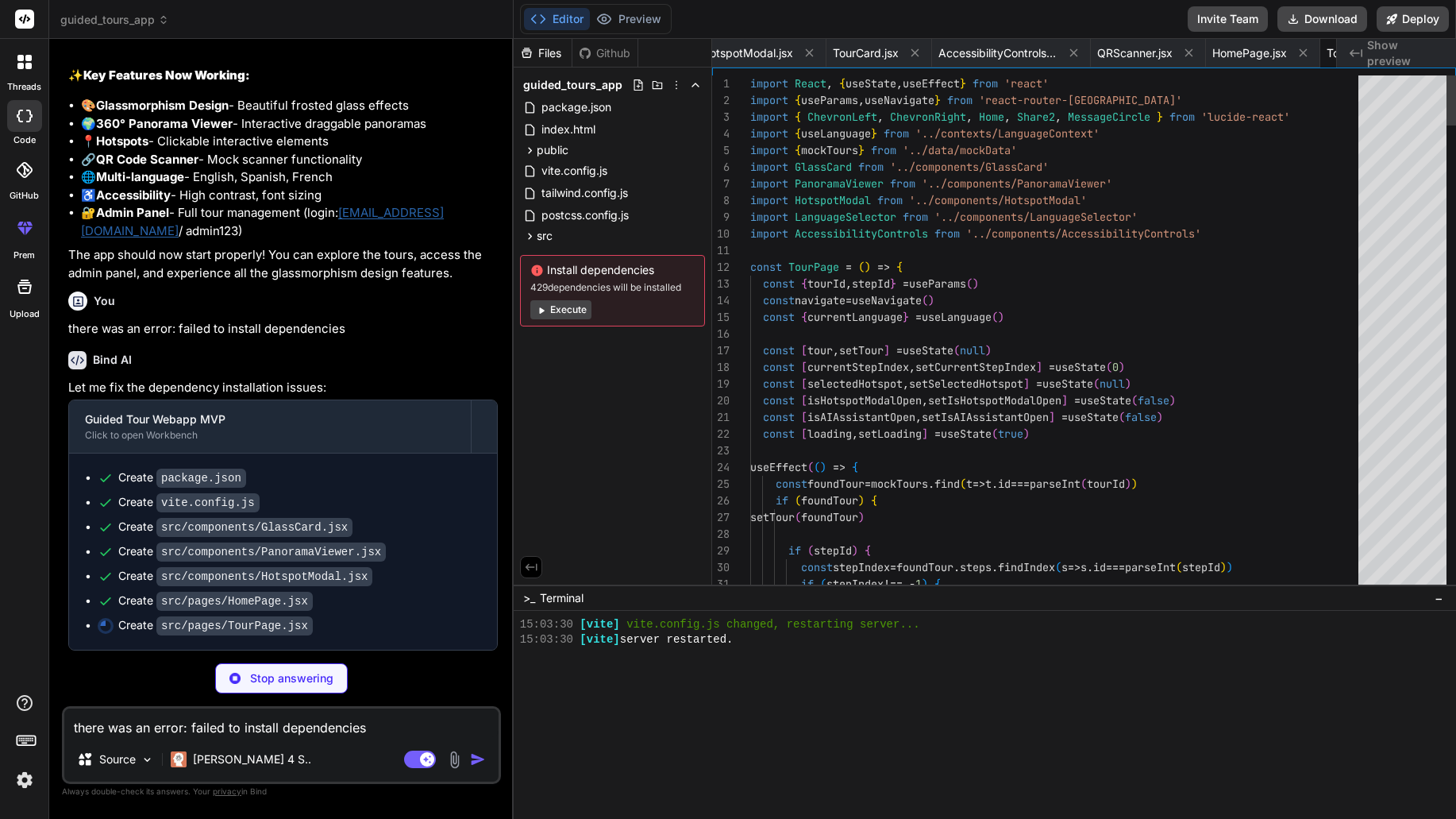
scroll to position [0, 1976]
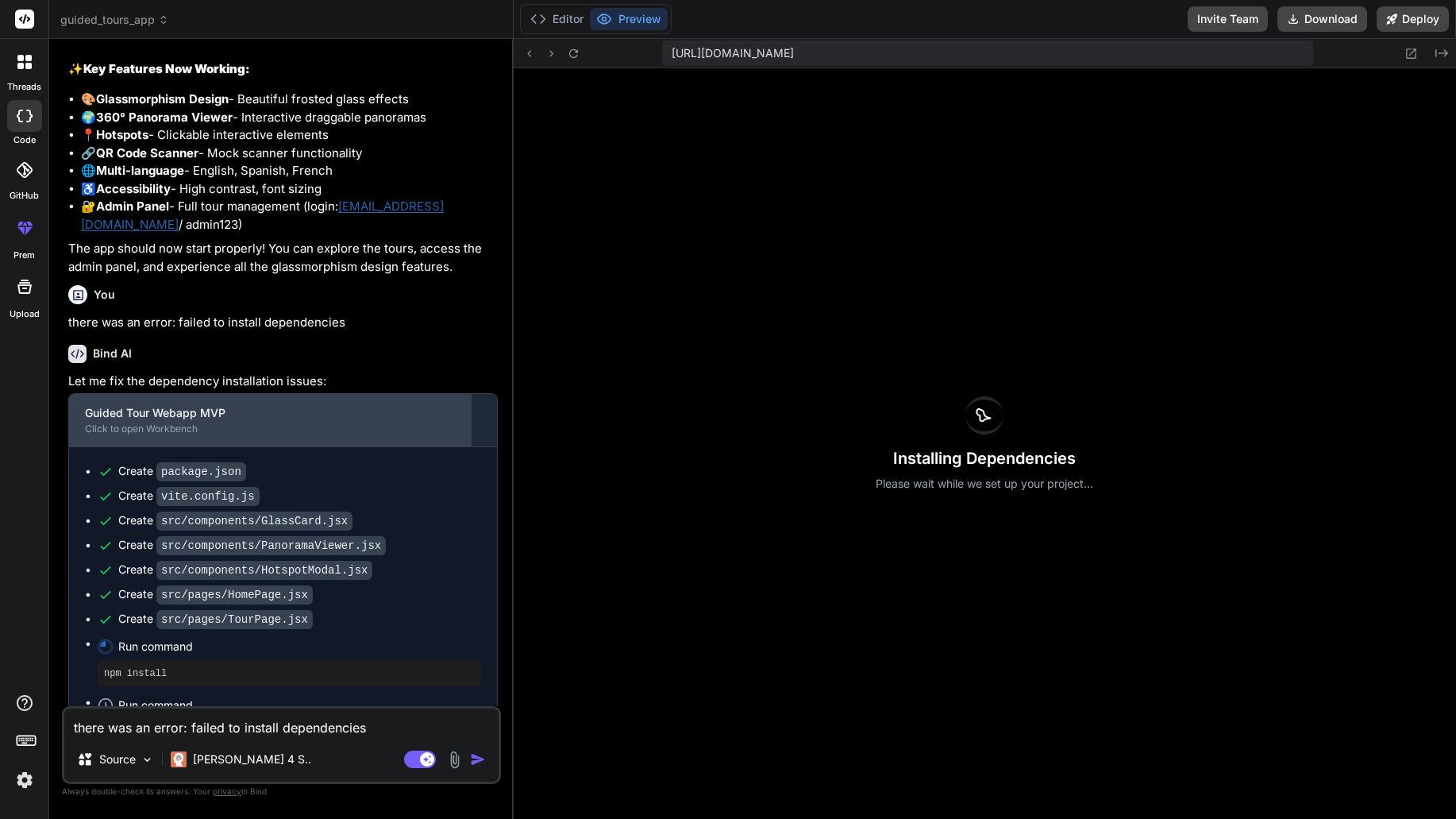
click at [393, 435] on div "Click to open Workbench" at bounding box center [270, 428] width 371 height 13
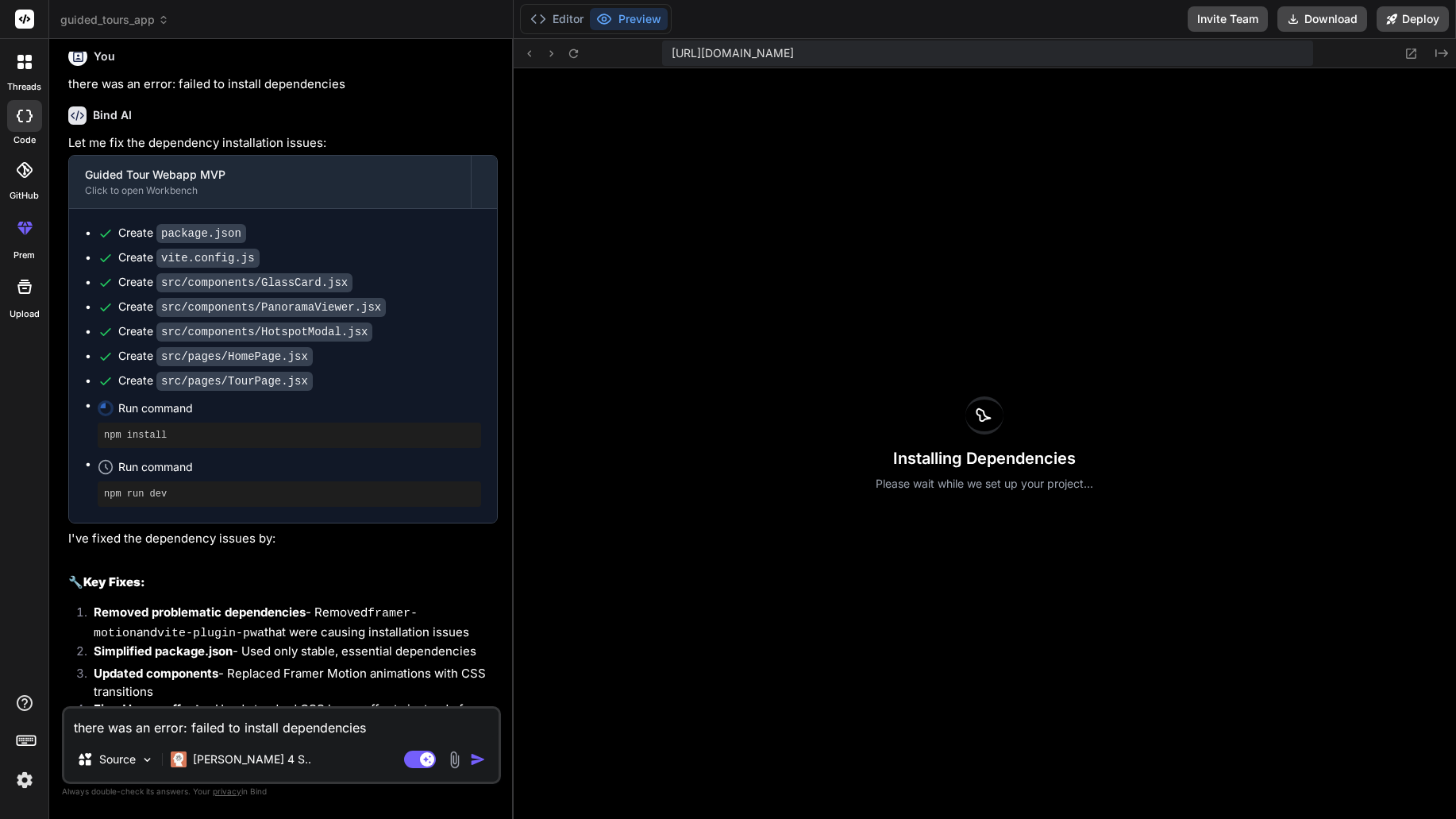
scroll to position [4051, 0]
